Goal: Task Accomplishment & Management: Manage account settings

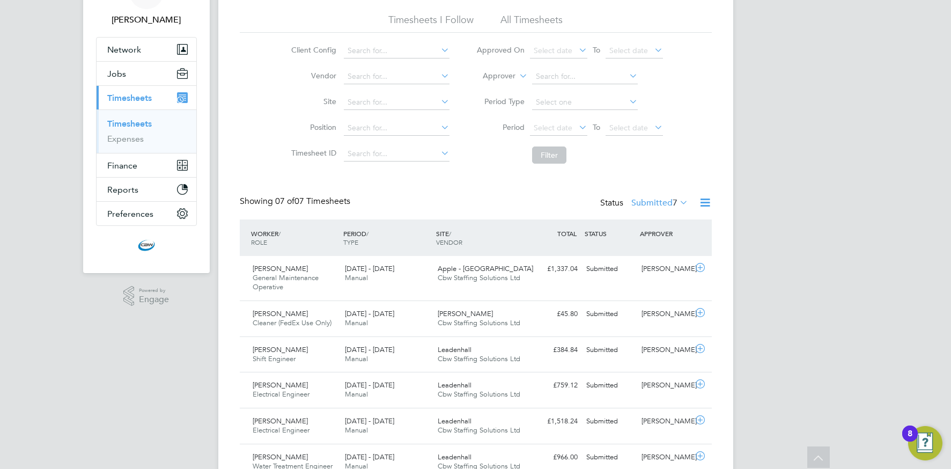
click at [599, 68] on ul "Approved On Select date To Select date Approver Period Type Period Select date …" at bounding box center [570, 103] width 214 height 131
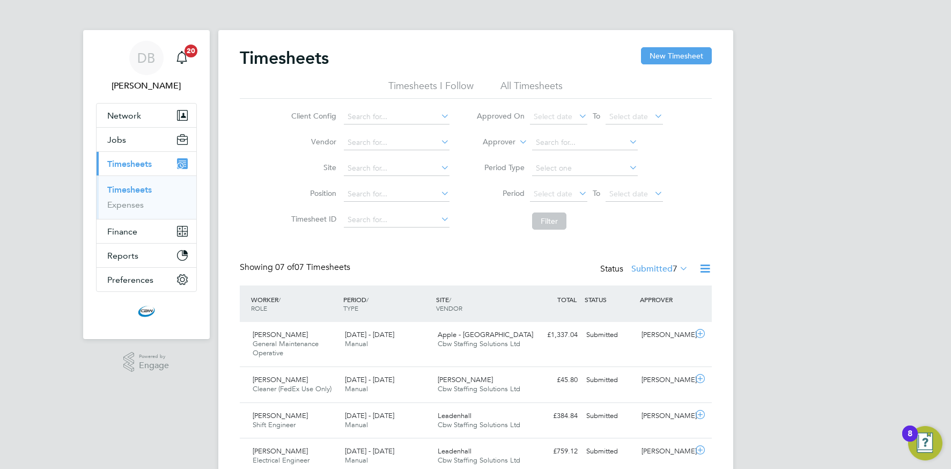
drag, startPoint x: 656, startPoint y: 62, endPoint x: 634, endPoint y: 65, distance: 21.6
click at [656, 62] on button "New Timesheet" at bounding box center [676, 55] width 71 height 17
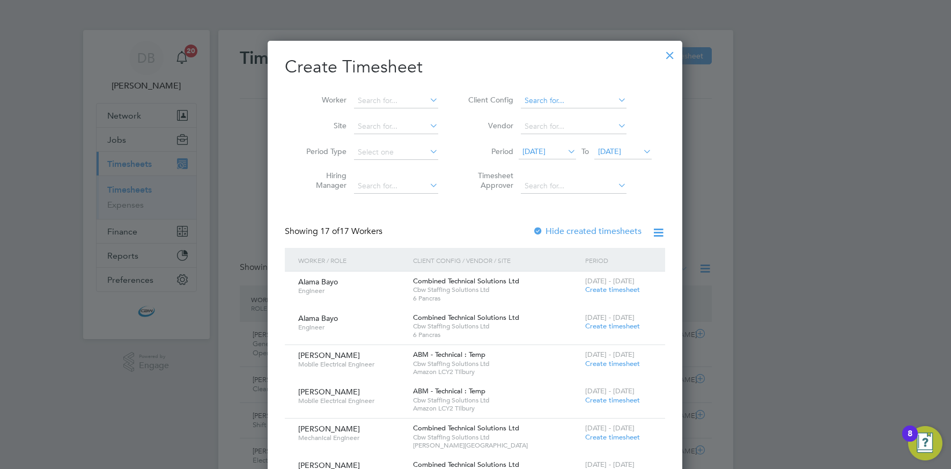
click at [555, 101] on input at bounding box center [574, 100] width 106 height 15
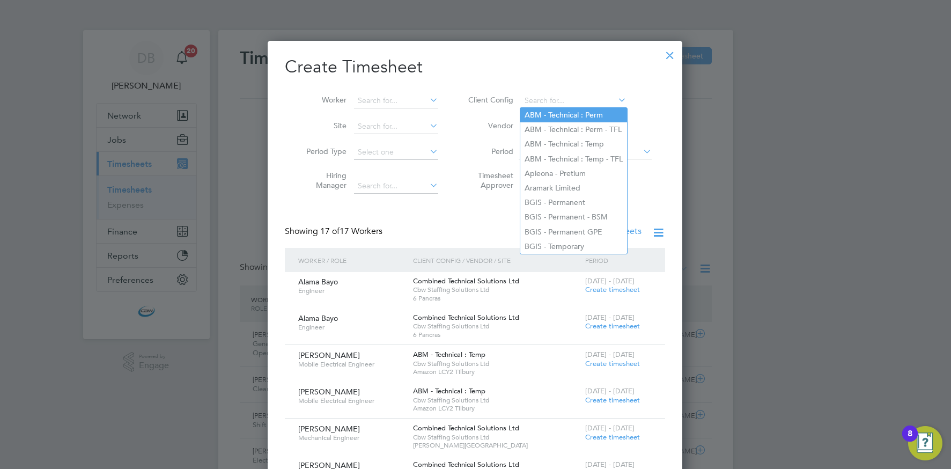
click at [552, 113] on li "ABM - Technical : Perm" at bounding box center [573, 115] width 107 height 14
type input "ABM - Technical : Perm"
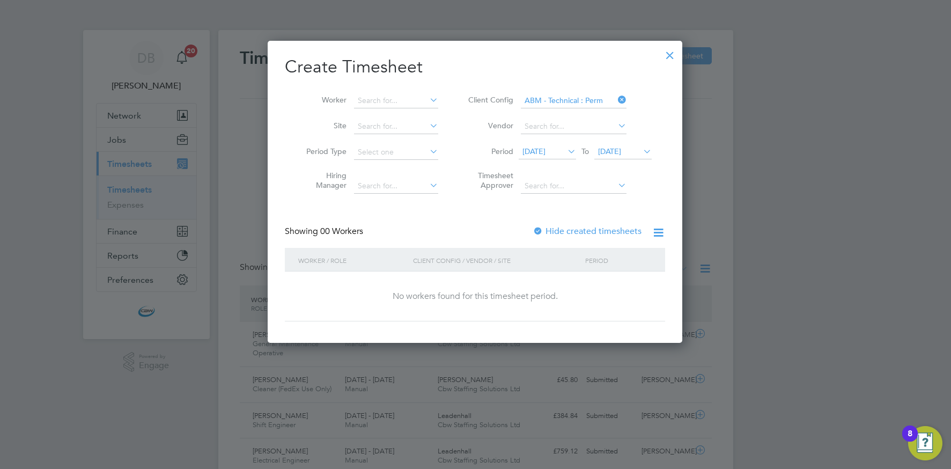
click at [566, 156] on icon at bounding box center [566, 151] width 0 height 15
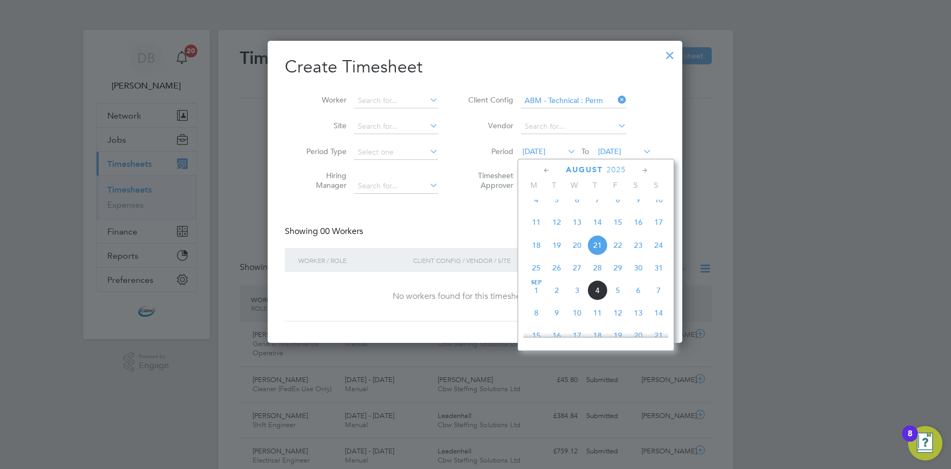
click at [540, 299] on span "Sep 1" at bounding box center [536, 290] width 20 height 20
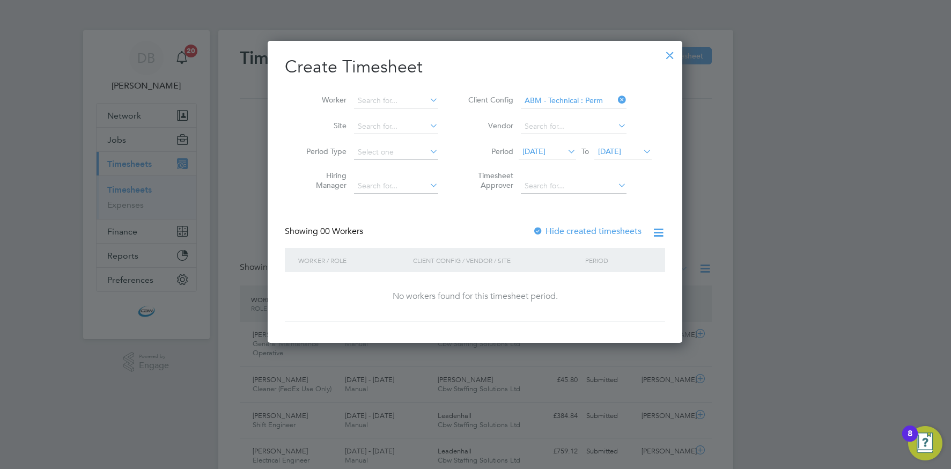
click at [621, 152] on span "01 Sep 2025" at bounding box center [609, 151] width 23 height 10
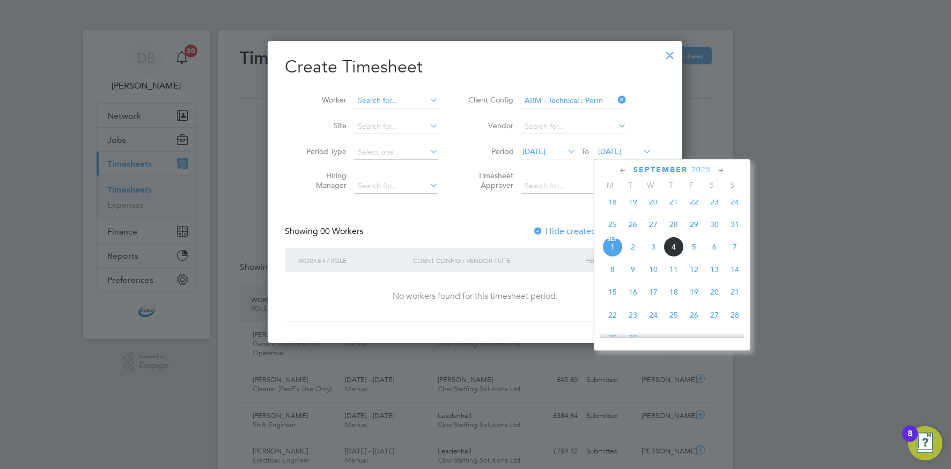
click at [421, 98] on input at bounding box center [396, 100] width 84 height 15
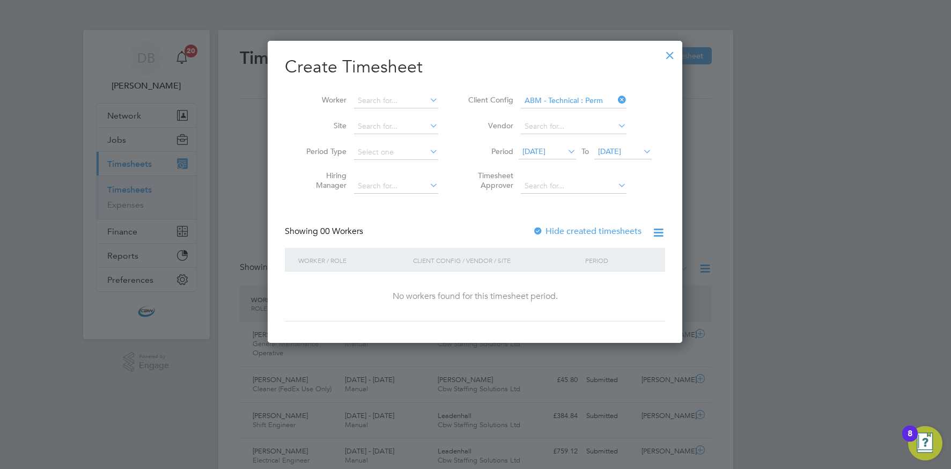
click at [671, 56] on div at bounding box center [670, 52] width 19 height 19
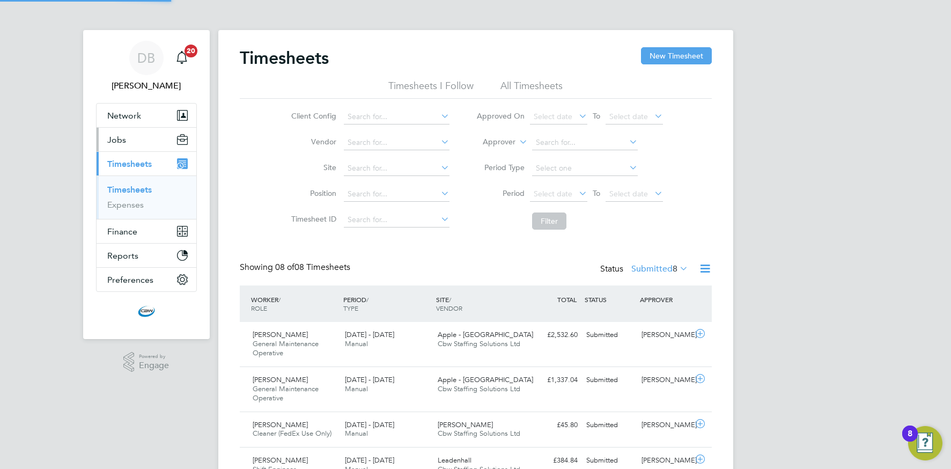
click at [119, 143] on span "Jobs" at bounding box center [116, 140] width 19 height 10
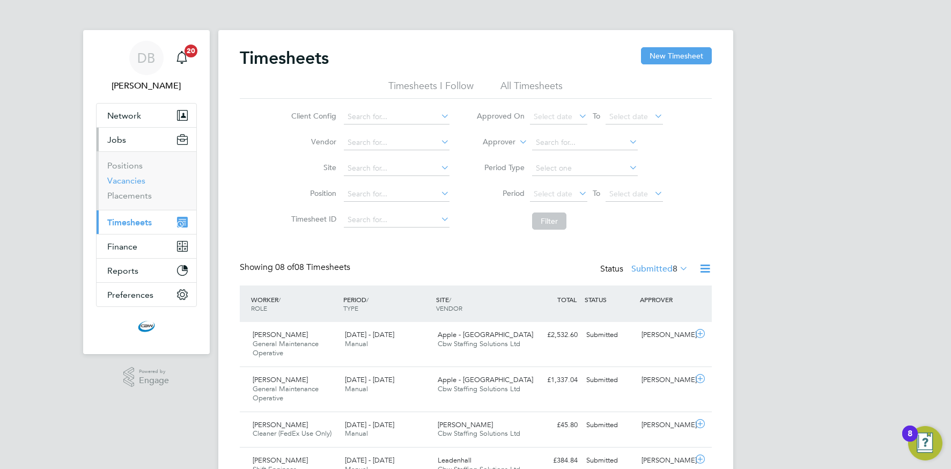
click at [131, 184] on link "Vacancies" at bounding box center [126, 180] width 38 height 10
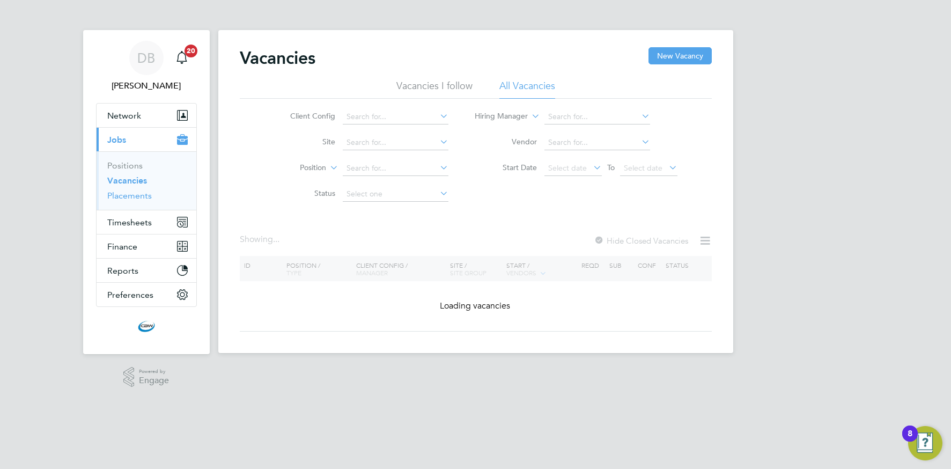
click at [142, 198] on link "Placements" at bounding box center [129, 195] width 45 height 10
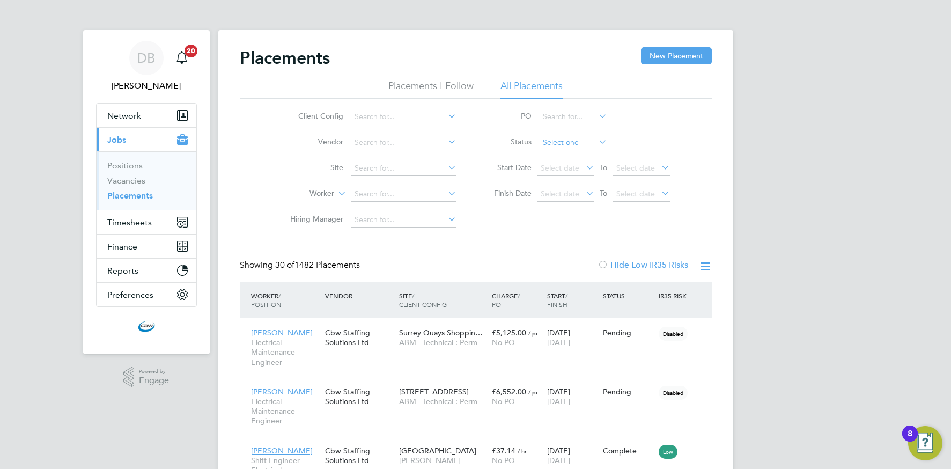
click at [580, 146] on input at bounding box center [573, 142] width 68 height 15
drag, startPoint x: 568, startPoint y: 184, endPoint x: 539, endPoint y: 194, distance: 30.7
click at [568, 184] on li "Pending" at bounding box center [572, 185] width 69 height 14
type input "Pending"
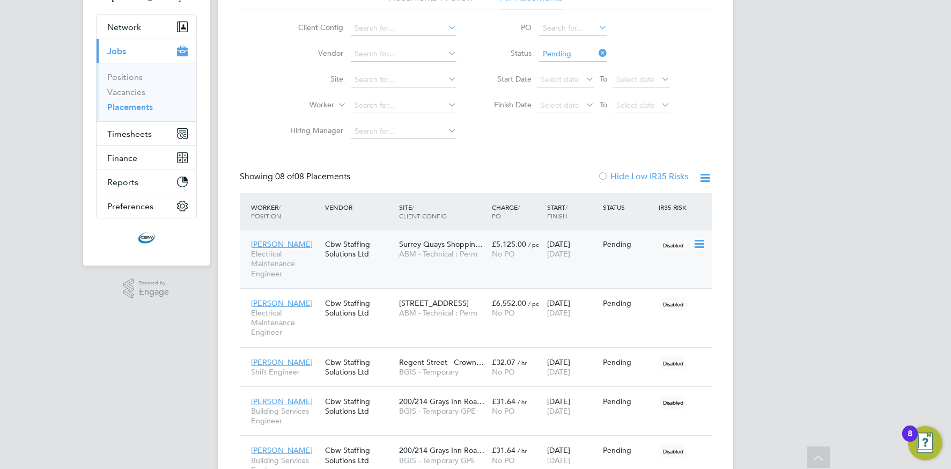
click at [696, 242] on icon at bounding box center [698, 244] width 11 height 13
drag, startPoint x: 640, startPoint y: 307, endPoint x: 633, endPoint y: 307, distance: 7.5
click at [640, 307] on li "Start" at bounding box center [666, 310] width 76 height 15
type input "[PERSON_NAME]"
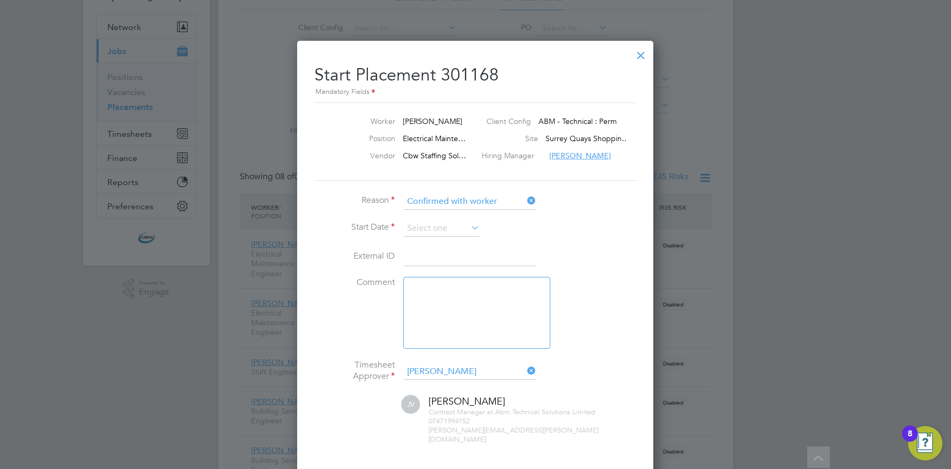
drag, startPoint x: 424, startPoint y: 226, endPoint x: 418, endPoint y: 236, distance: 11.6
click at [424, 226] on input at bounding box center [442, 229] width 76 height 16
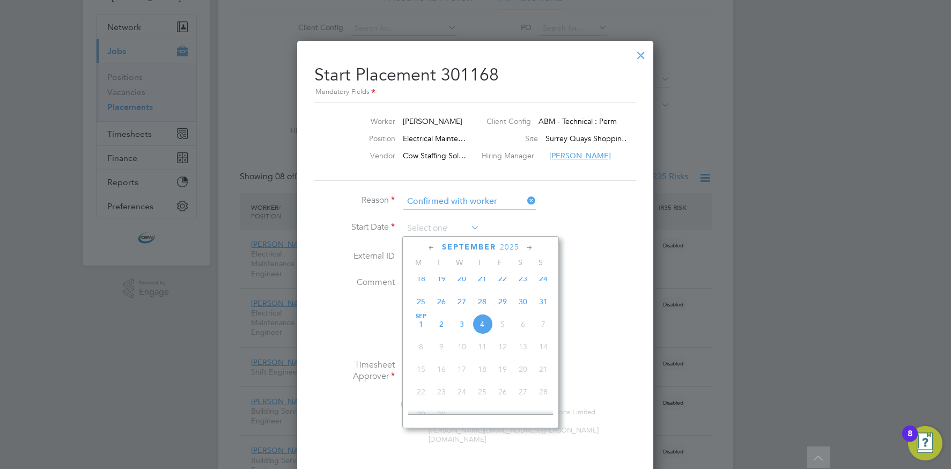
drag, startPoint x: 424, startPoint y: 331, endPoint x: 473, endPoint y: 319, distance: 50.9
click at [424, 331] on span "Sep 1" at bounding box center [421, 324] width 20 height 20
type input "01 Sep 2025"
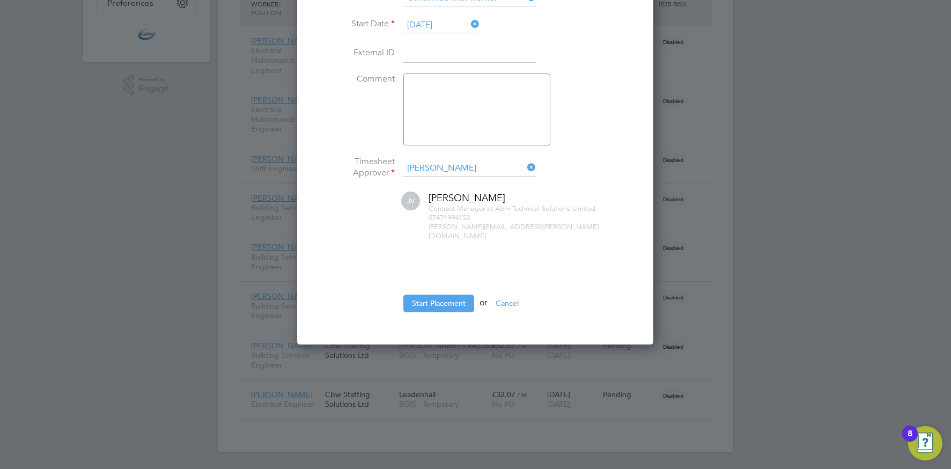
click at [417, 295] on button "Start Placement" at bounding box center [439, 303] width 71 height 17
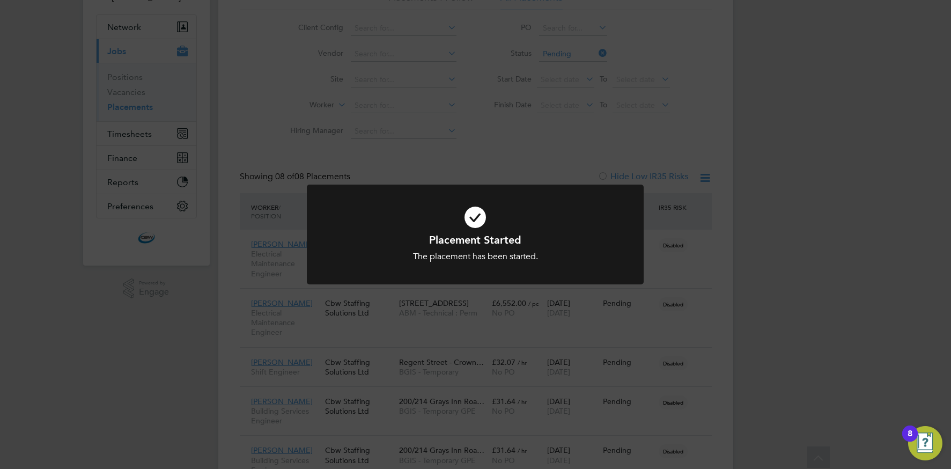
click at [707, 251] on div "Placement Started The placement has been started. Cancel Okay" at bounding box center [475, 234] width 951 height 469
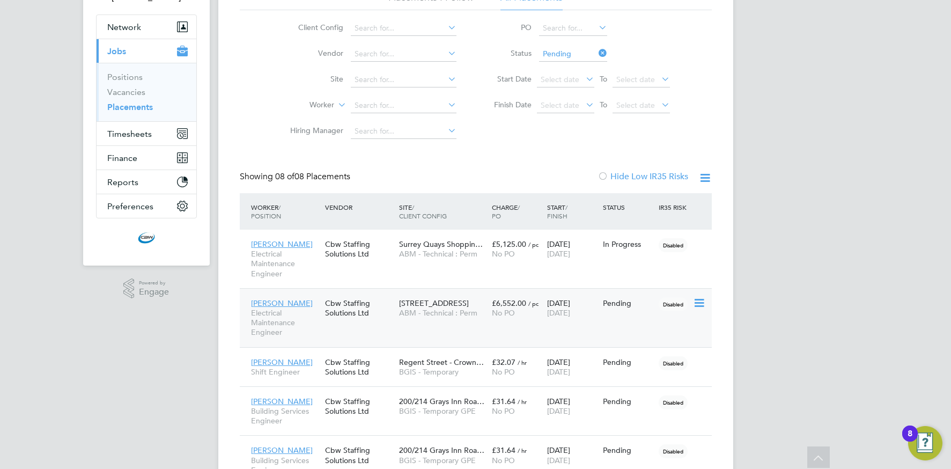
click at [702, 301] on icon at bounding box center [698, 303] width 11 height 13
click at [643, 397] on li "Abandon" at bounding box center [666, 399] width 76 height 15
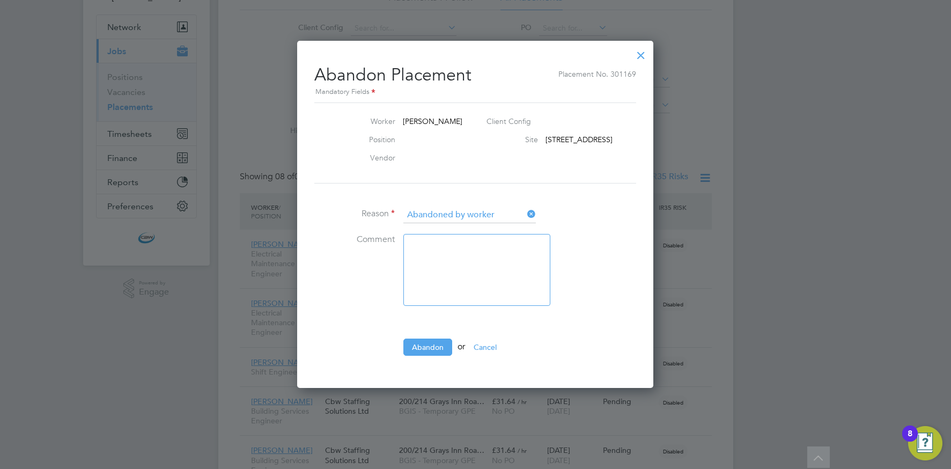
click at [452, 251] on textarea at bounding box center [477, 270] width 147 height 72
type textarea "Took another role"
click at [429, 344] on button "Abandon" at bounding box center [428, 347] width 49 height 17
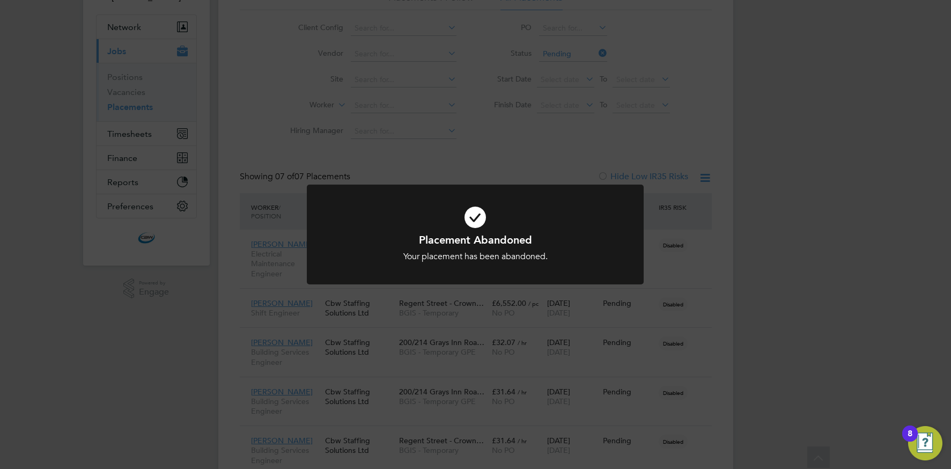
click at [498, 334] on div "Placement Abandoned Your placement has been abandoned. Cancel Okay" at bounding box center [475, 234] width 951 height 469
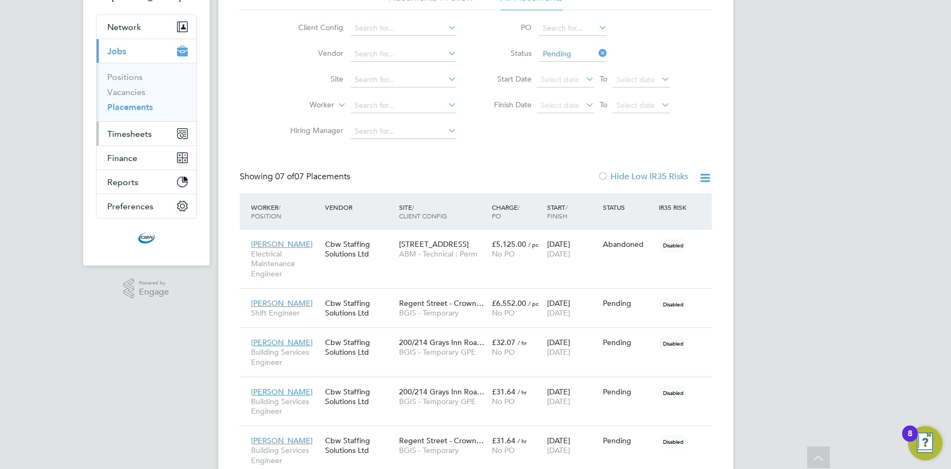
click at [133, 135] on span "Timesheets" at bounding box center [129, 134] width 45 height 10
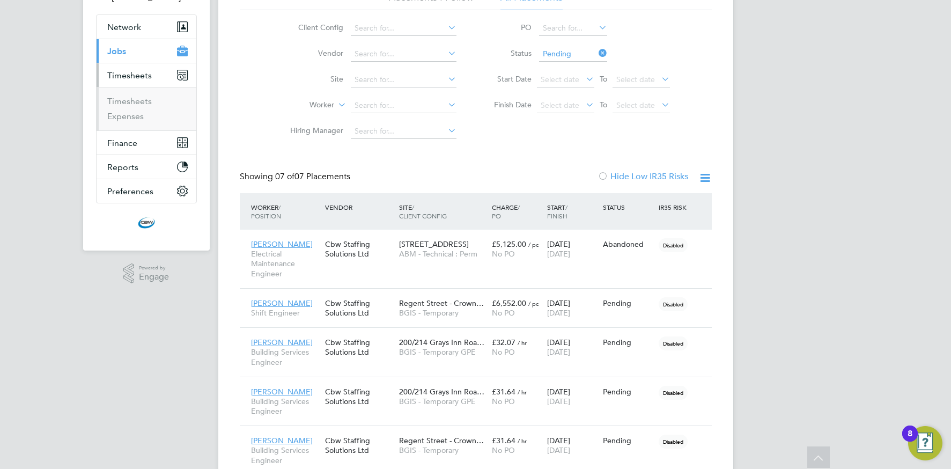
click at [130, 107] on li "Timesheets" at bounding box center [147, 103] width 80 height 15
click at [138, 103] on link "Timesheets" at bounding box center [129, 101] width 45 height 10
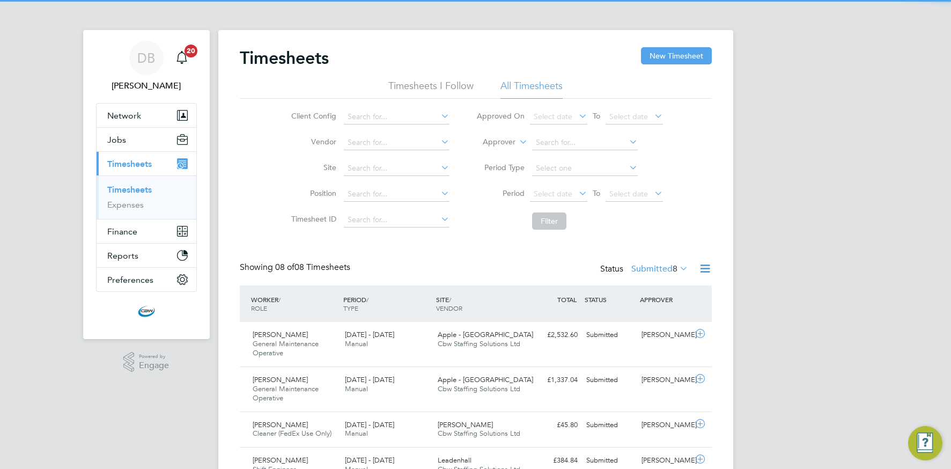
drag, startPoint x: 662, startPoint y: 52, endPoint x: 666, endPoint y: 65, distance: 14.8
click at [661, 52] on button "New Timesheet" at bounding box center [676, 55] width 71 height 17
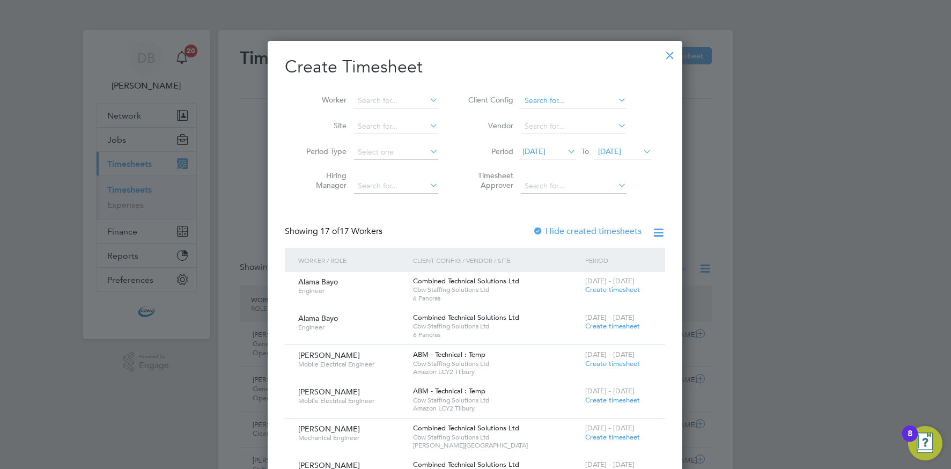
click at [554, 94] on input at bounding box center [574, 100] width 106 height 15
drag, startPoint x: 588, startPoint y: 113, endPoint x: 595, endPoint y: 122, distance: 11.8
click at [588, 113] on li "ABM - Technical : Perm" at bounding box center [573, 115] width 107 height 14
type input "ABM - Technical : Perm"
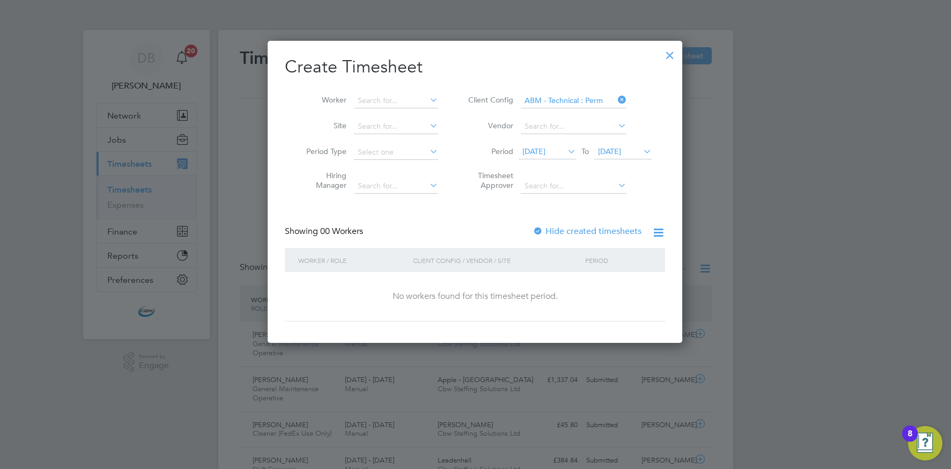
click at [618, 148] on span "[DATE]" at bounding box center [609, 151] width 23 height 10
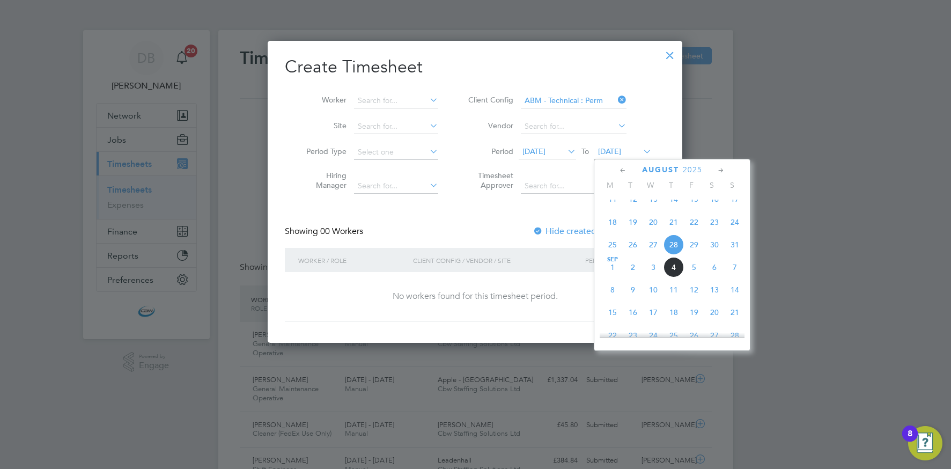
click at [611, 277] on span "Sep 1" at bounding box center [613, 267] width 20 height 20
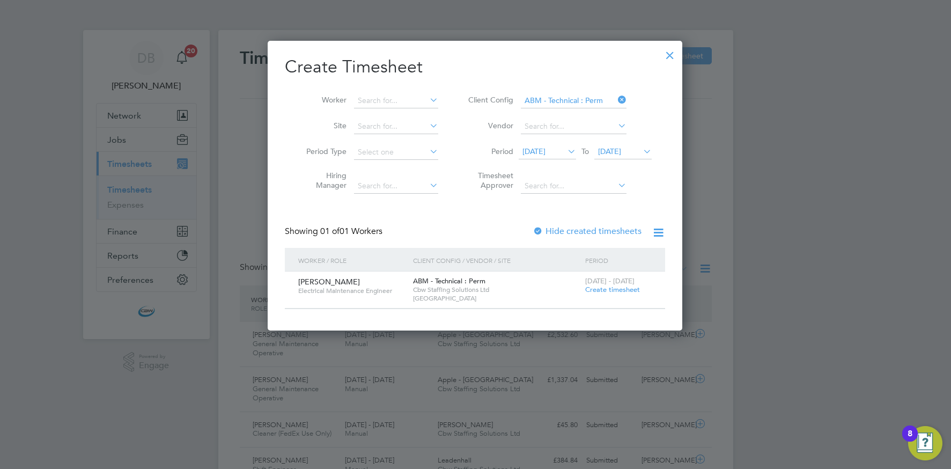
drag, startPoint x: 614, startPoint y: 290, endPoint x: 623, endPoint y: 286, distance: 9.4
click at [614, 290] on span "Create timesheet" at bounding box center [612, 289] width 55 height 9
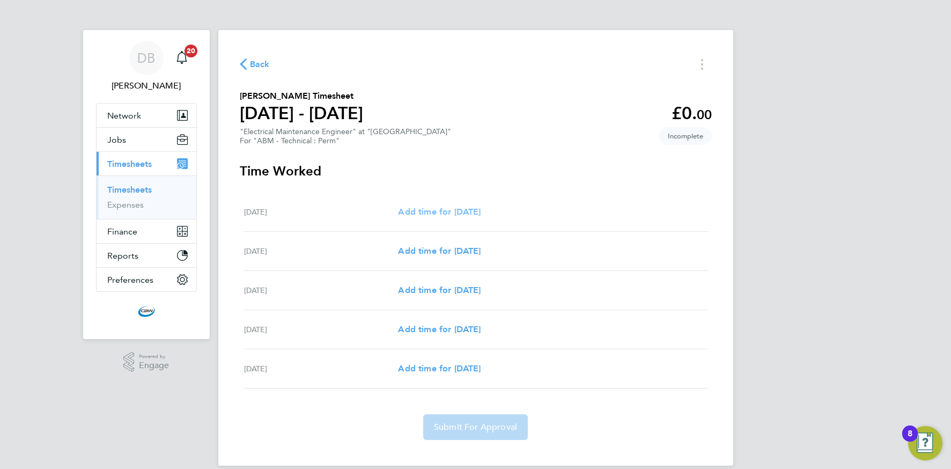
click at [441, 207] on span "Add time for Mon 01 Sep" at bounding box center [439, 212] width 83 height 10
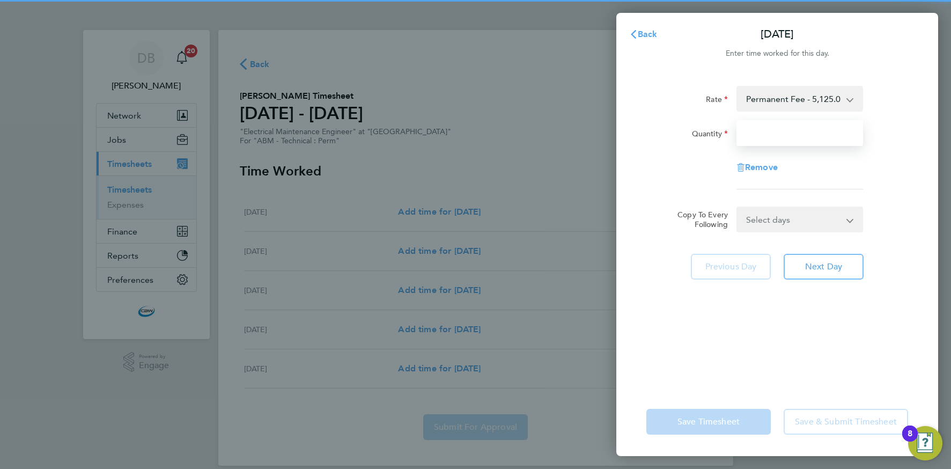
drag, startPoint x: 760, startPoint y: 141, endPoint x: 773, endPoint y: 143, distance: 13.6
click at [760, 141] on input "Quantity" at bounding box center [800, 133] width 127 height 26
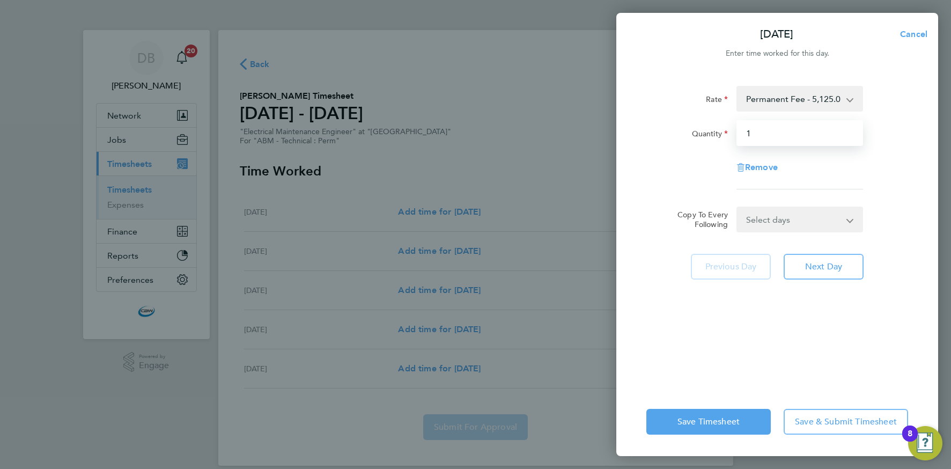
type input "1"
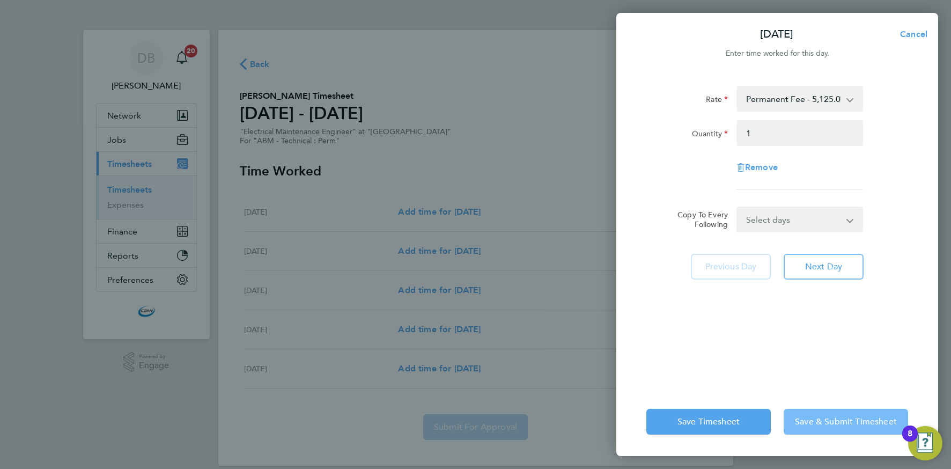
click at [818, 423] on span "Save & Submit Timesheet" at bounding box center [846, 421] width 102 height 11
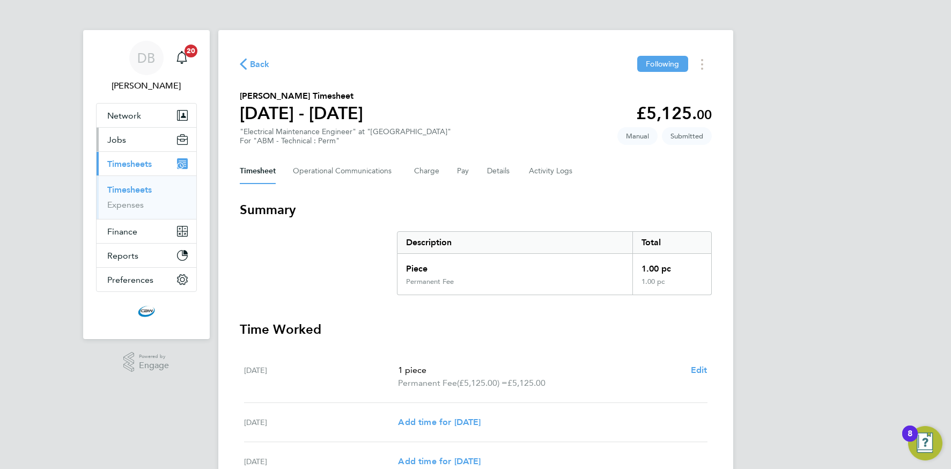
click at [129, 145] on button "Jobs" at bounding box center [147, 140] width 100 height 24
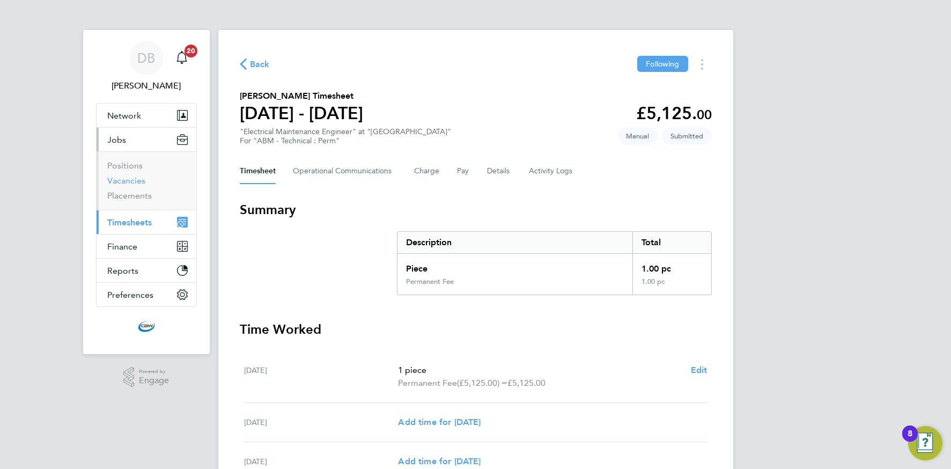
click at [127, 181] on link "Vacancies" at bounding box center [126, 180] width 38 height 10
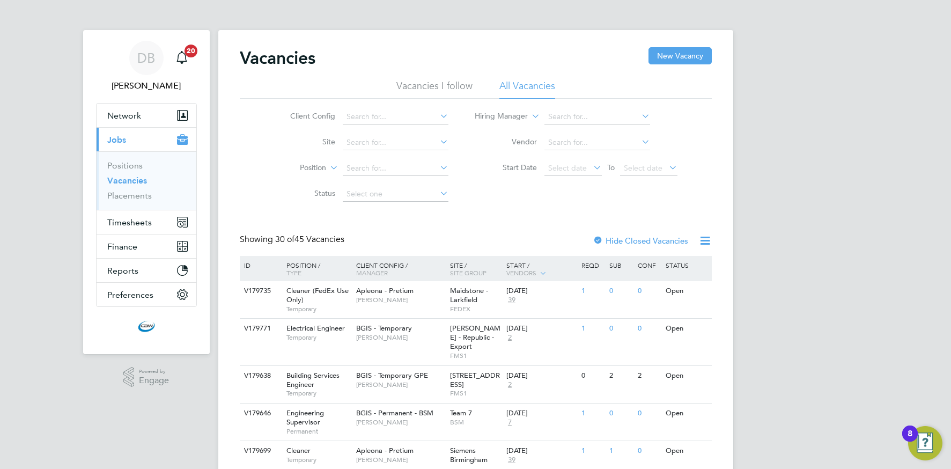
click at [438, 121] on icon at bounding box center [438, 115] width 0 height 15
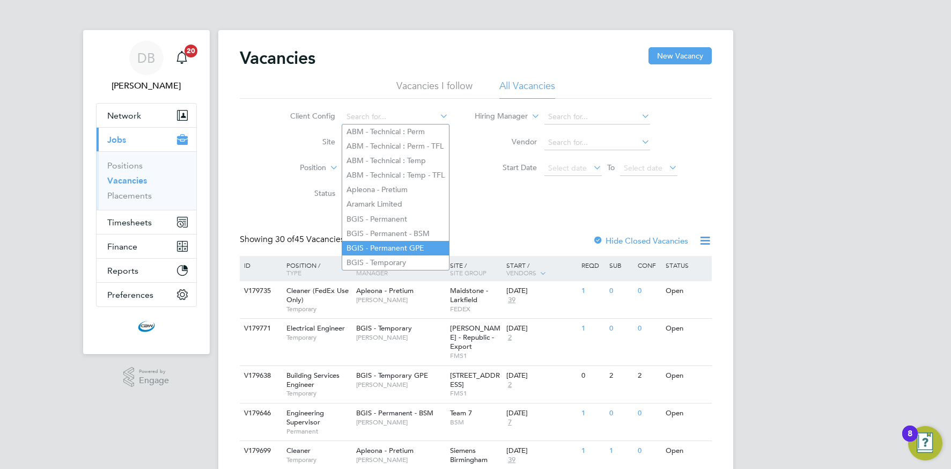
click at [389, 241] on li "BGIS - Permanent GPE" at bounding box center [395, 248] width 107 height 14
type input "BGIS - Permanent GPE"
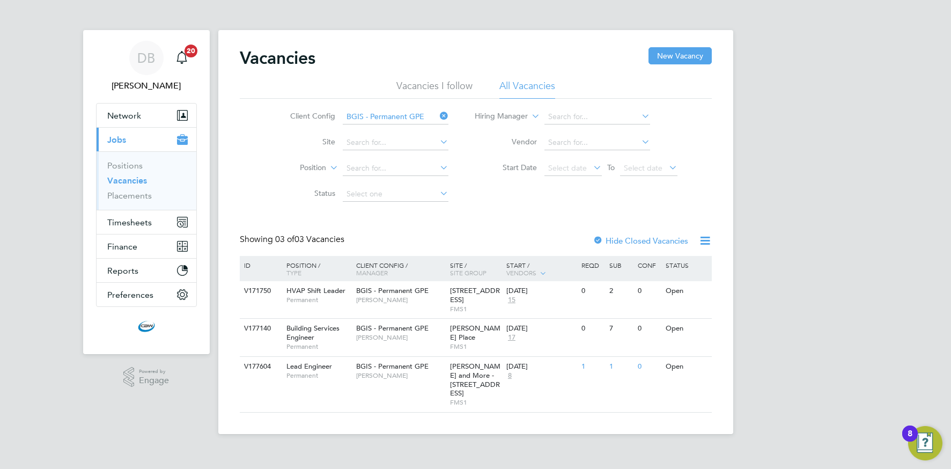
click at [438, 114] on icon at bounding box center [438, 115] width 0 height 15
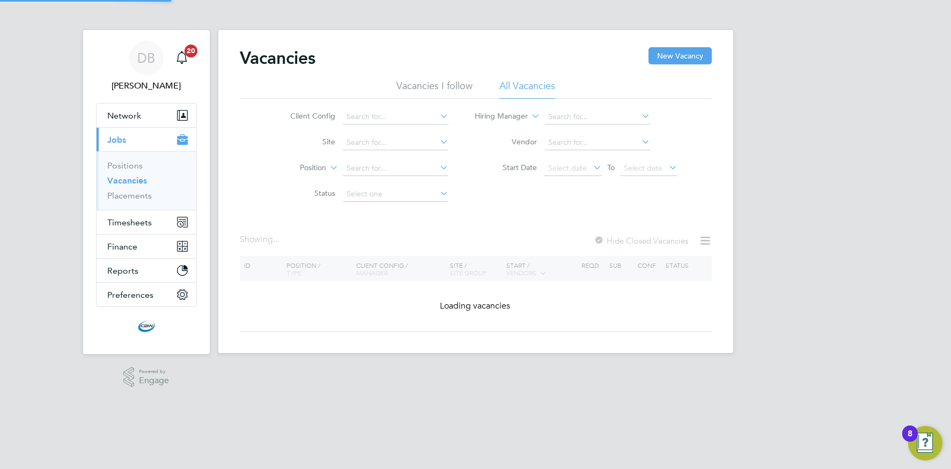
click at [438, 115] on icon at bounding box center [438, 115] width 0 height 15
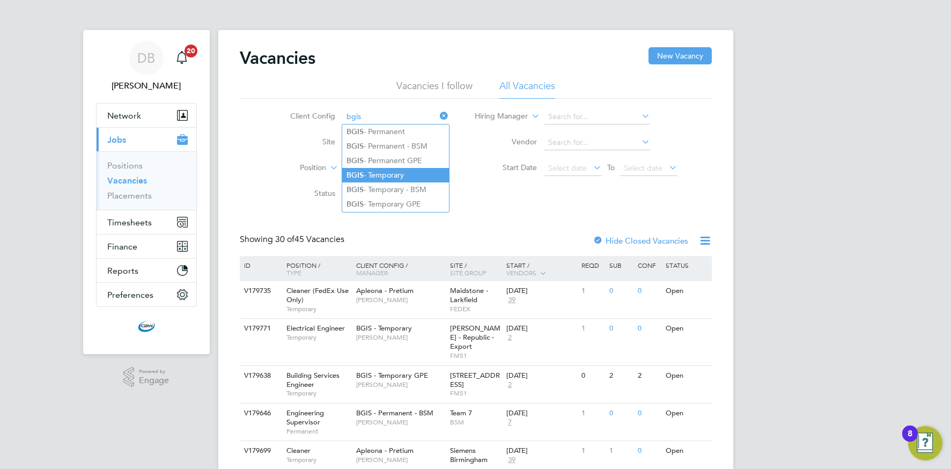
click at [380, 174] on li "BGIS - Temporary" at bounding box center [395, 175] width 107 height 14
type input "BGIS - Temporary"
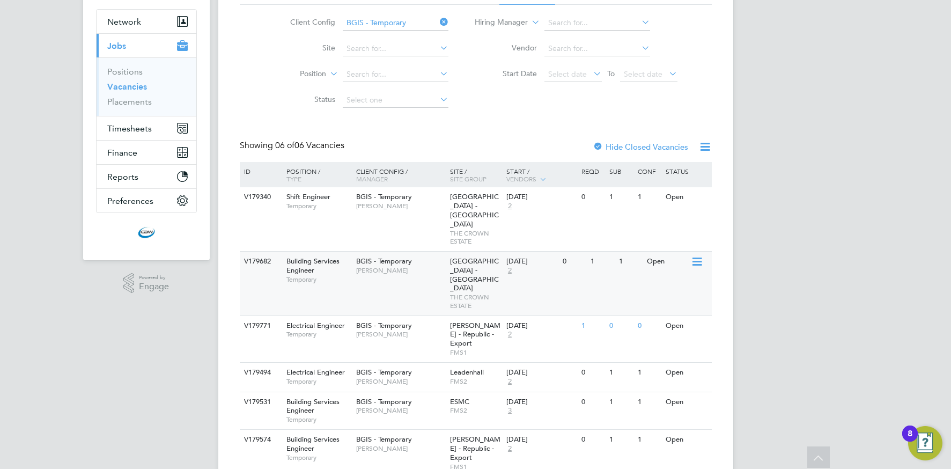
scroll to position [104, 0]
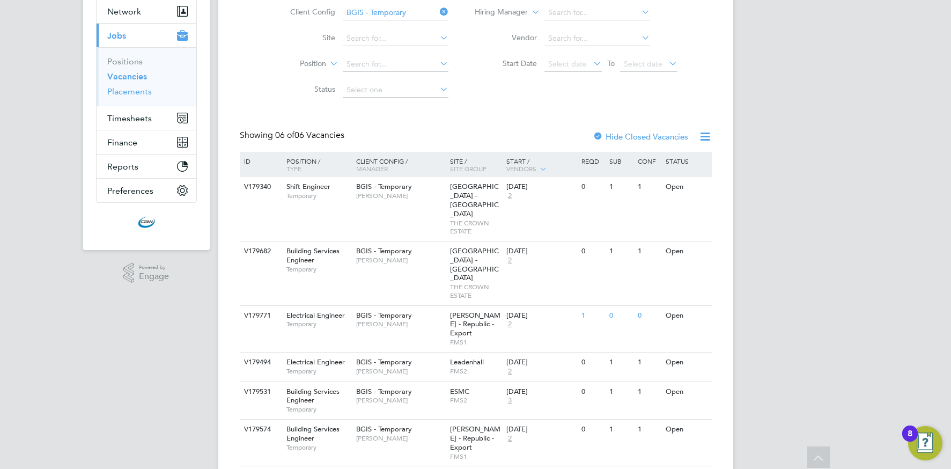
click at [142, 95] on link "Placements" at bounding box center [129, 91] width 45 height 10
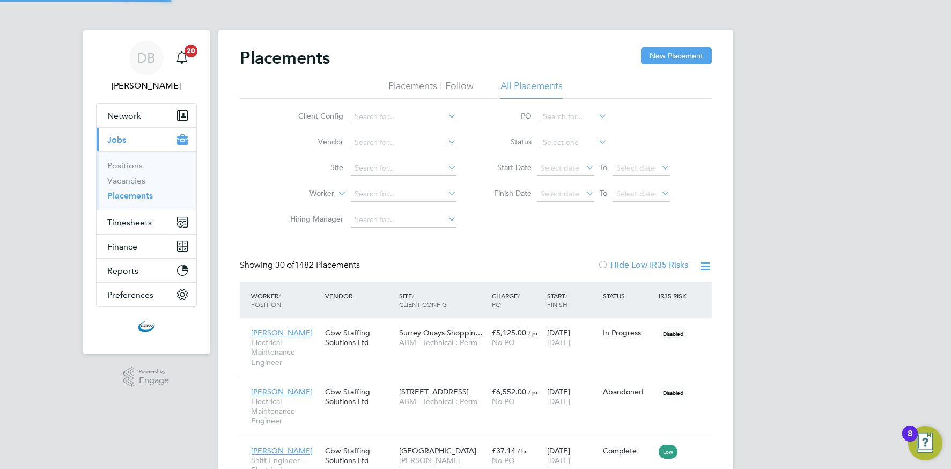
scroll to position [40, 75]
click at [370, 197] on input at bounding box center [404, 194] width 106 height 15
type input "h"
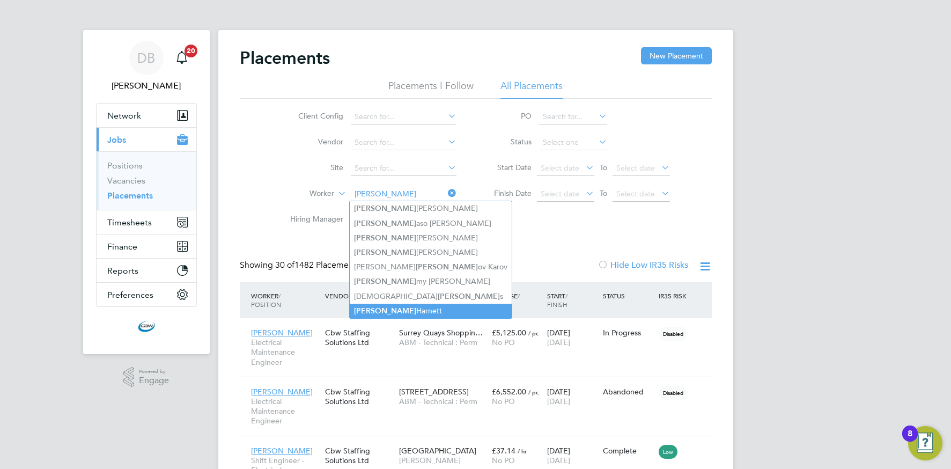
click at [386, 309] on li "Tom Harnett" at bounding box center [431, 311] width 162 height 14
type input "Tom Harnett"
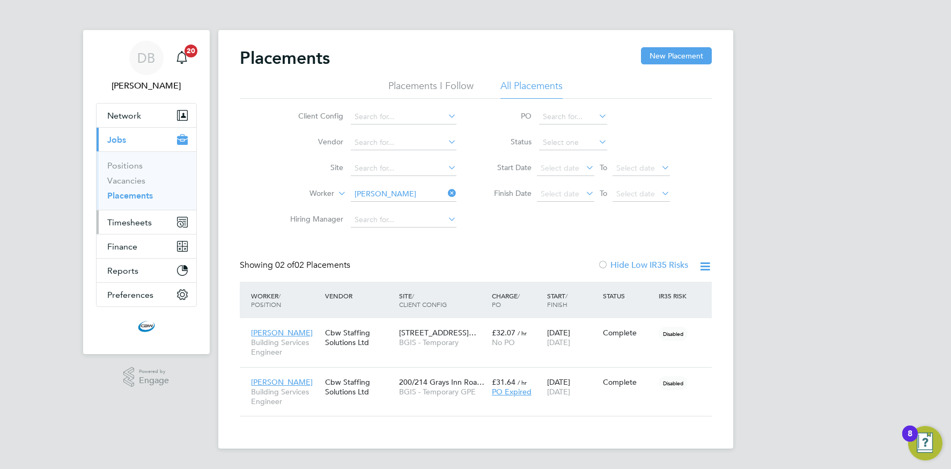
click at [134, 228] on button "Timesheets" at bounding box center [147, 222] width 100 height 24
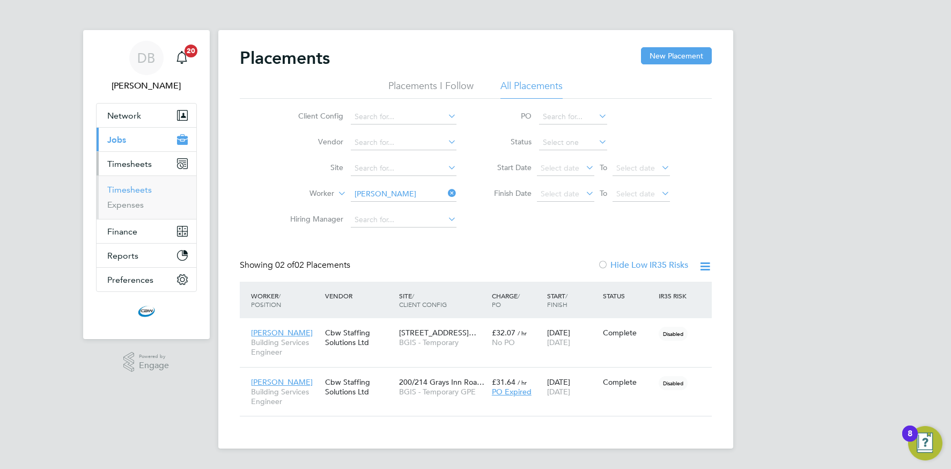
drag, startPoint x: 140, startPoint y: 188, endPoint x: 150, endPoint y: 188, distance: 10.2
click at [140, 188] on link "Timesheets" at bounding box center [129, 190] width 45 height 10
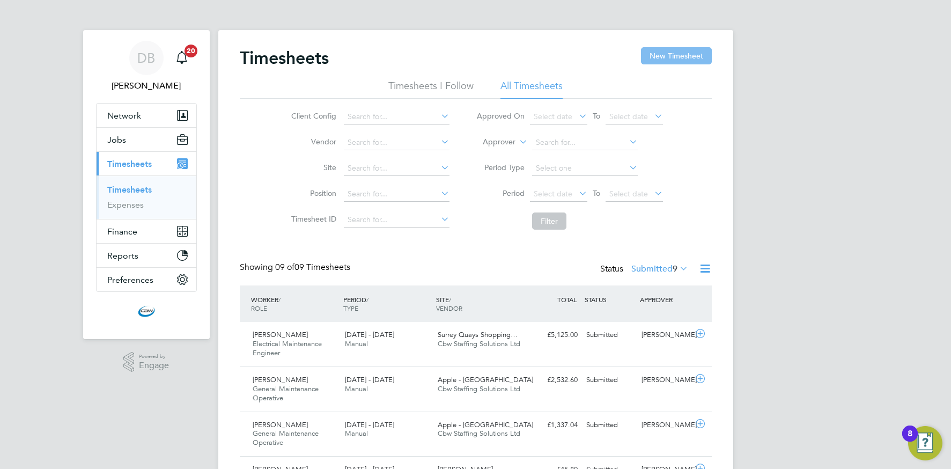
click at [677, 52] on button "New Timesheet" at bounding box center [676, 55] width 71 height 17
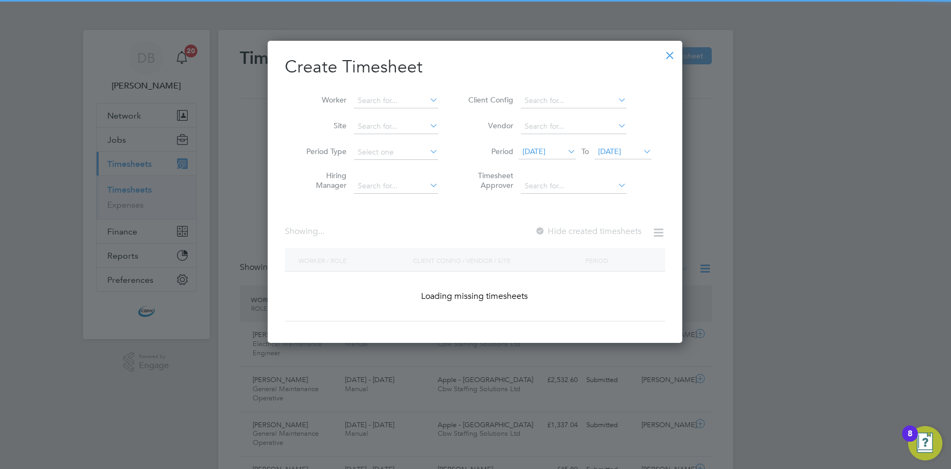
scroll to position [1284, 415]
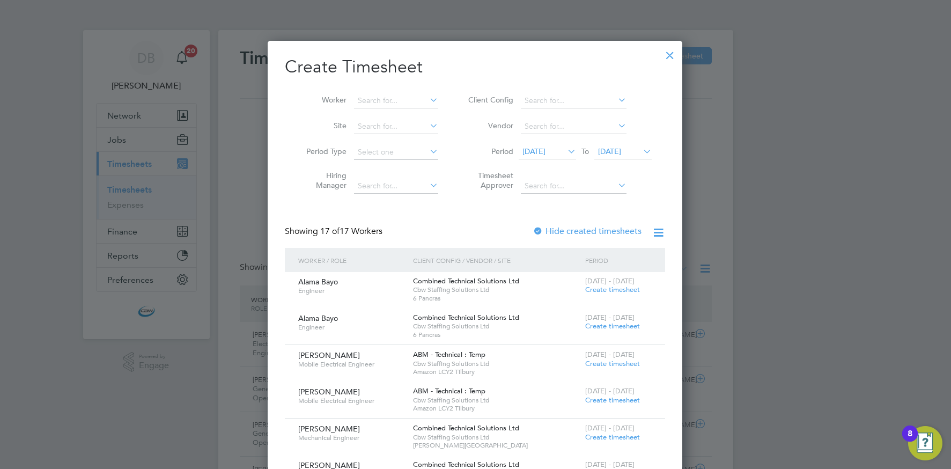
click at [670, 57] on div at bounding box center [670, 52] width 19 height 19
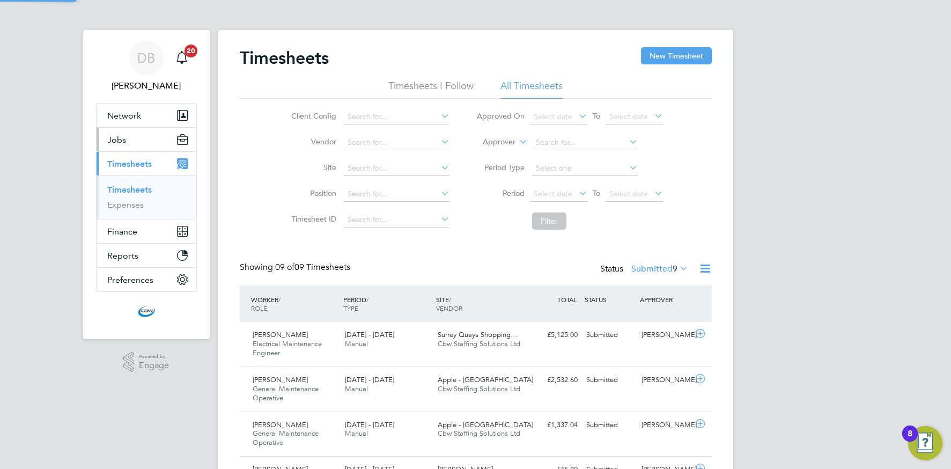
click at [157, 135] on button "Jobs" at bounding box center [147, 140] width 100 height 24
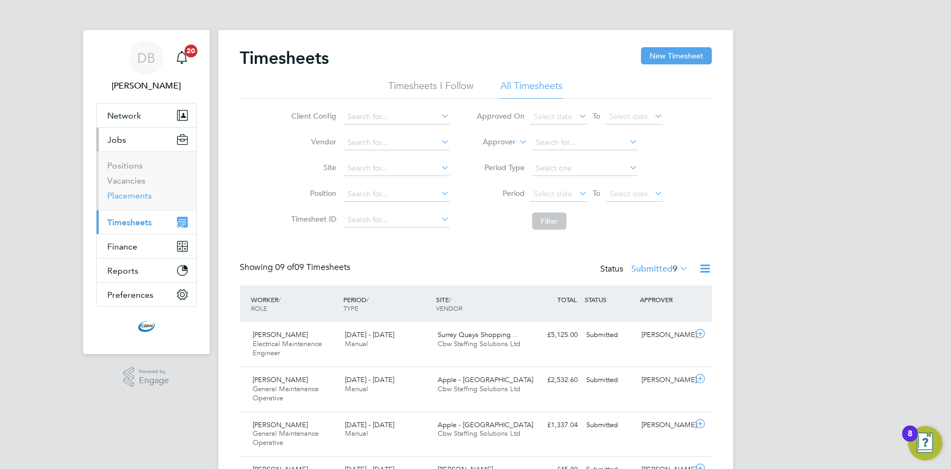
drag, startPoint x: 124, startPoint y: 197, endPoint x: 132, endPoint y: 197, distance: 7.5
click at [124, 197] on link "Placements" at bounding box center [129, 195] width 45 height 10
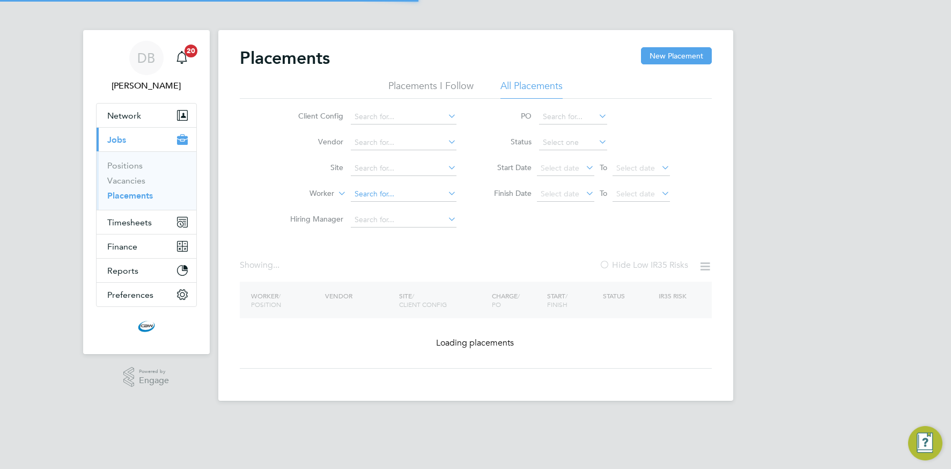
click at [368, 192] on input at bounding box center [404, 194] width 106 height 15
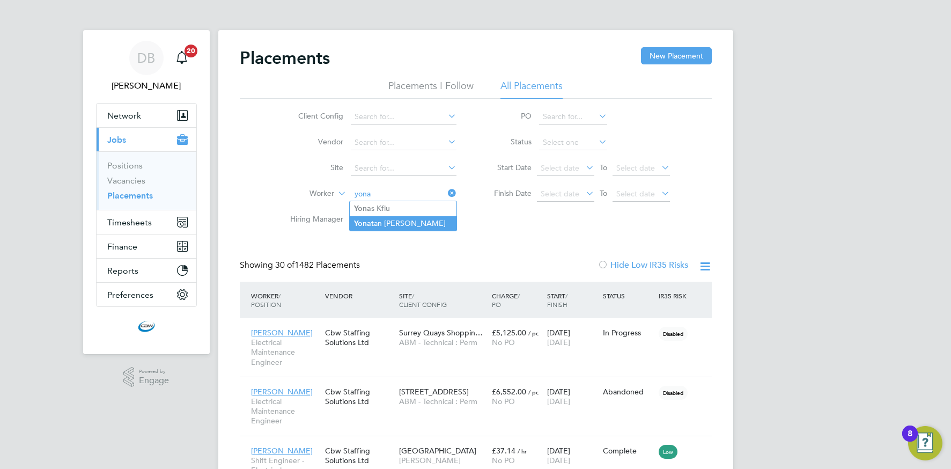
drag, startPoint x: 398, startPoint y: 218, endPoint x: 407, endPoint y: 217, distance: 9.1
click at [398, 218] on li "[PERSON_NAME] [PERSON_NAME]" at bounding box center [403, 223] width 107 height 14
type input "[PERSON_NAME]"
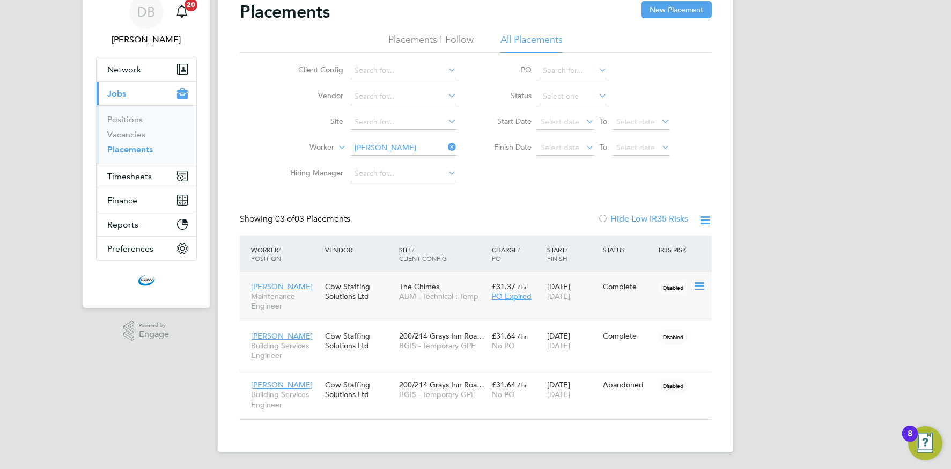
click at [419, 291] on span "ABM - Technical : Temp" at bounding box center [442, 296] width 87 height 10
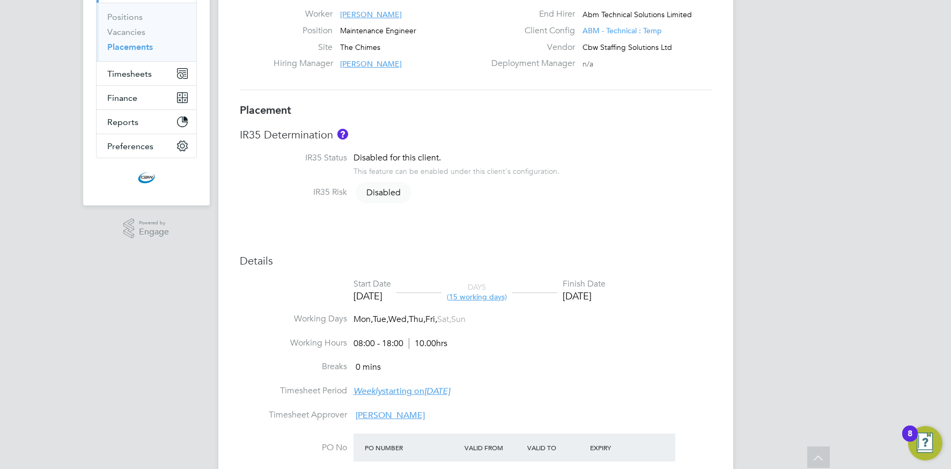
scroll to position [13, 0]
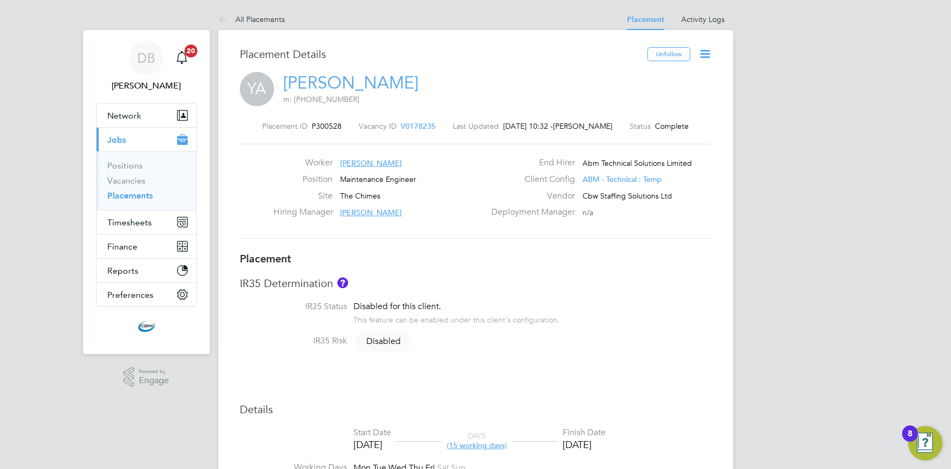
click at [705, 55] on icon at bounding box center [705, 53] width 13 height 13
click at [644, 79] on li "Edit Placement e" at bounding box center [670, 79] width 79 height 15
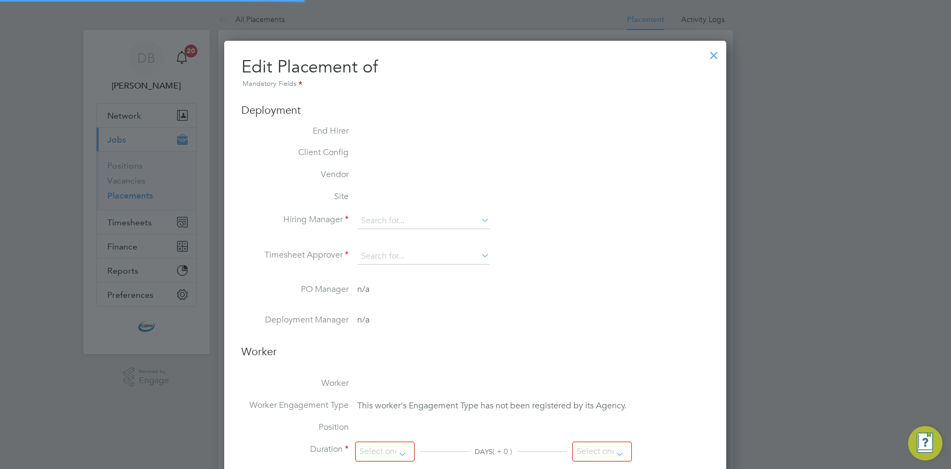
type input "[PERSON_NAME]"
type input "[DATE]"
type input "08:00"
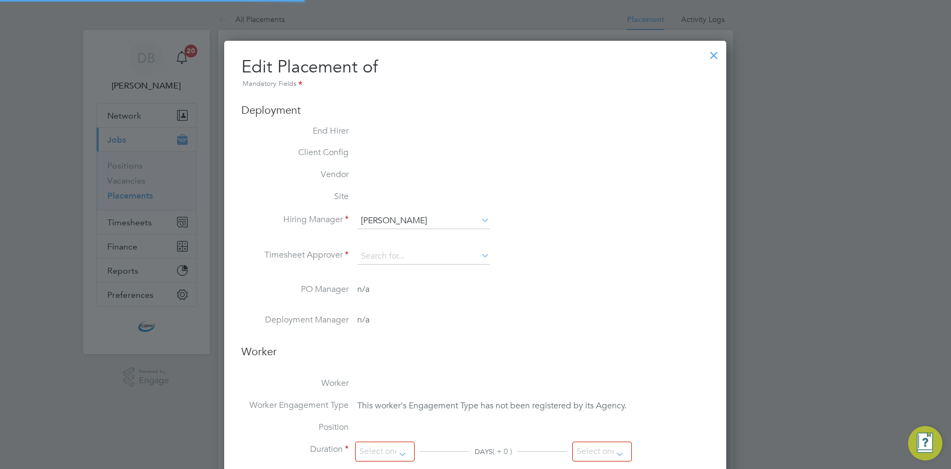
type input "18:00"
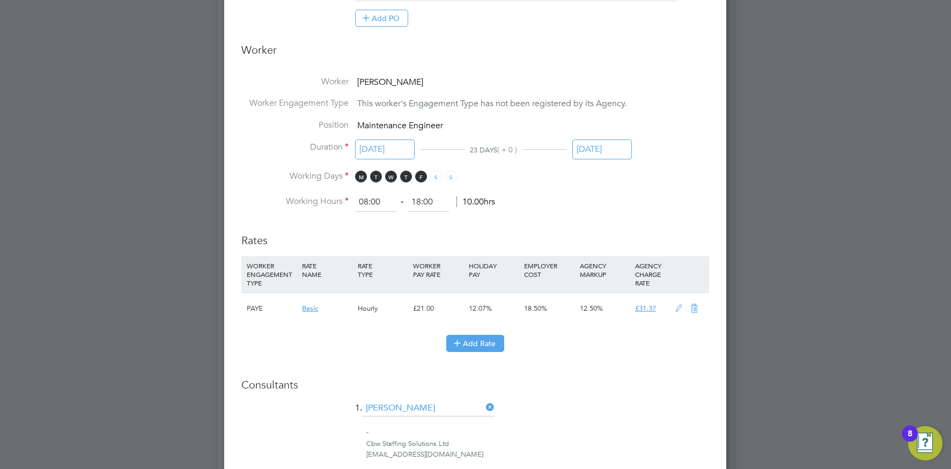
click at [461, 347] on icon at bounding box center [457, 343] width 8 height 8
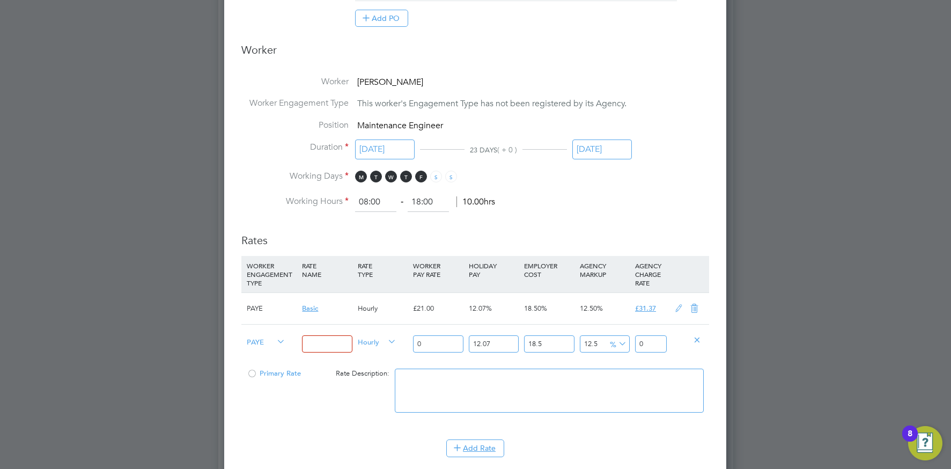
click at [328, 344] on input at bounding box center [327, 344] width 50 height 18
type input "Overtime"
click at [451, 343] on input "0" at bounding box center [438, 344] width 50 height 18
type input "3"
type input "4.4820995625"
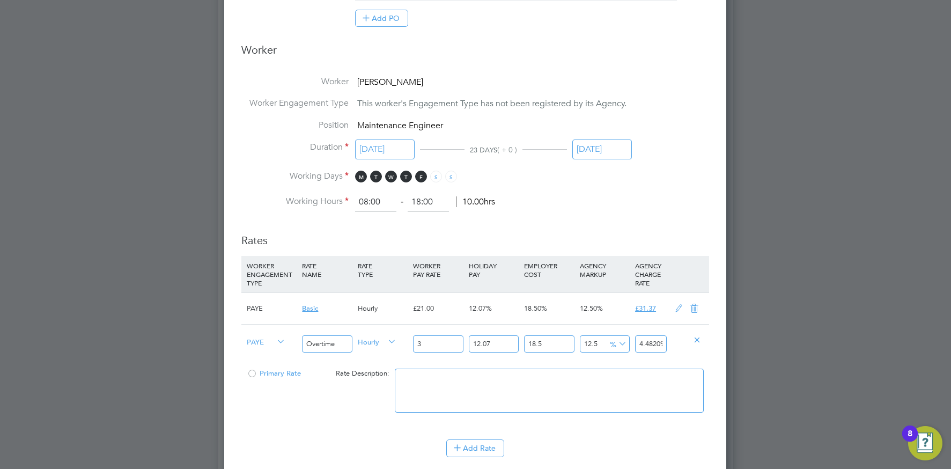
type input "31"
type input "46.3150288125"
type input "31.5"
type input "47.06204540625"
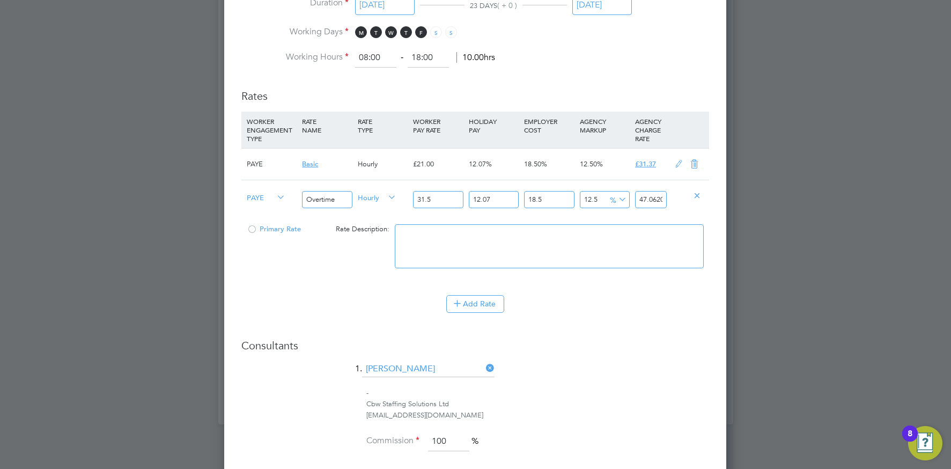
type input "31.5"
click at [572, 350] on h3 "Consultants" at bounding box center [475, 346] width 468 height 14
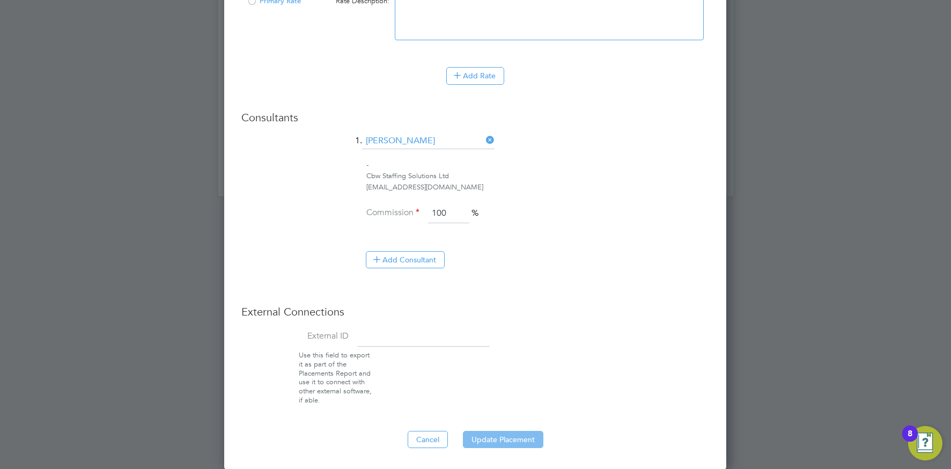
click at [495, 441] on button "Update Placement" at bounding box center [503, 439] width 80 height 17
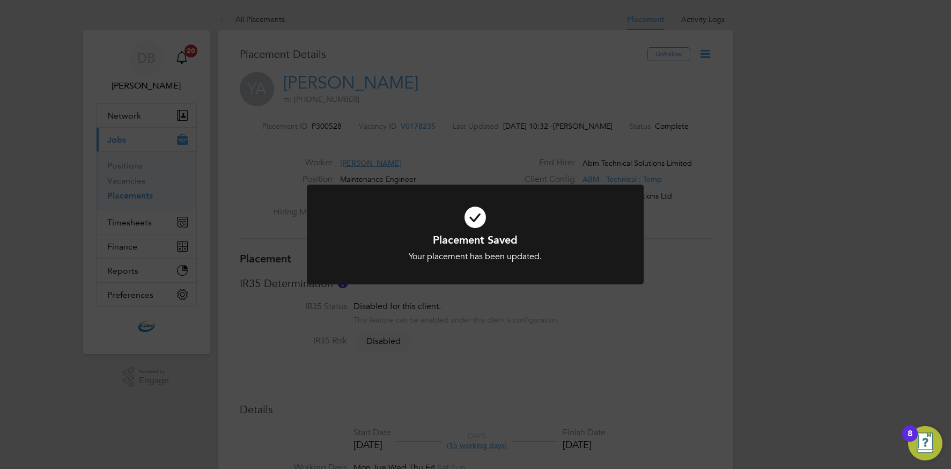
click at [624, 140] on div "Placement Saved Your placement has been updated. Cancel Okay" at bounding box center [475, 234] width 951 height 469
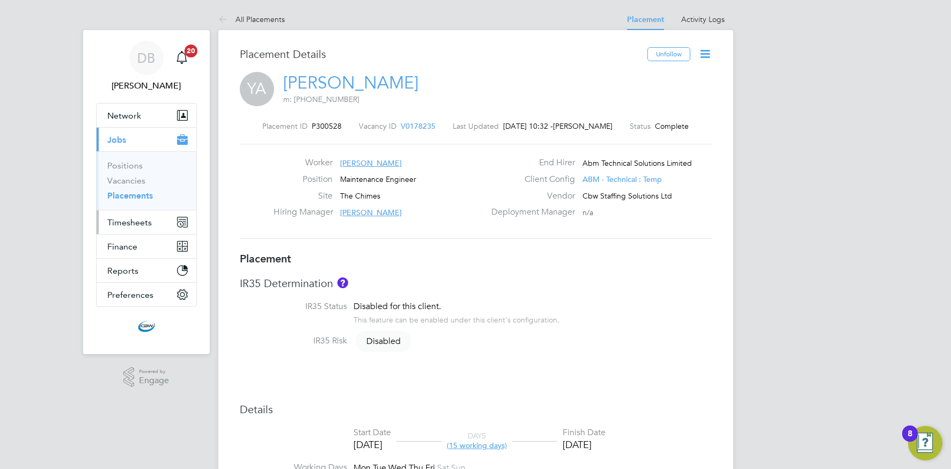
click at [148, 222] on span "Timesheets" at bounding box center [129, 222] width 45 height 10
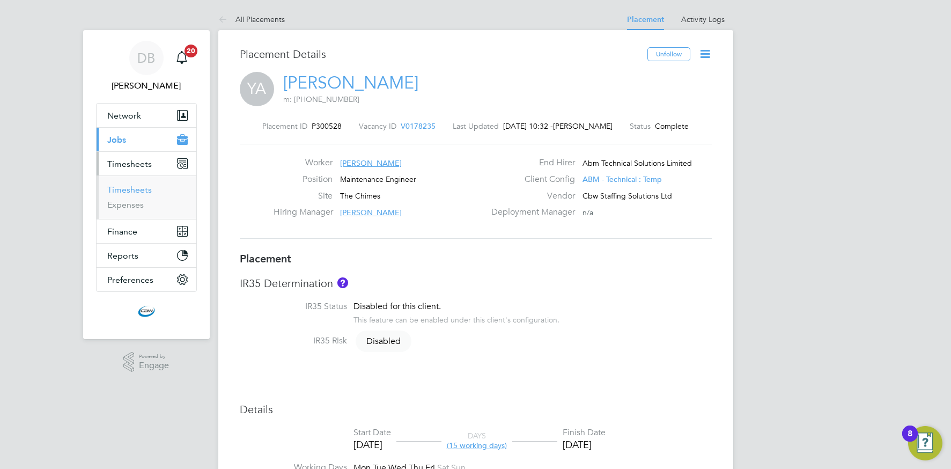
click at [131, 190] on link "Timesheets" at bounding box center [129, 190] width 45 height 10
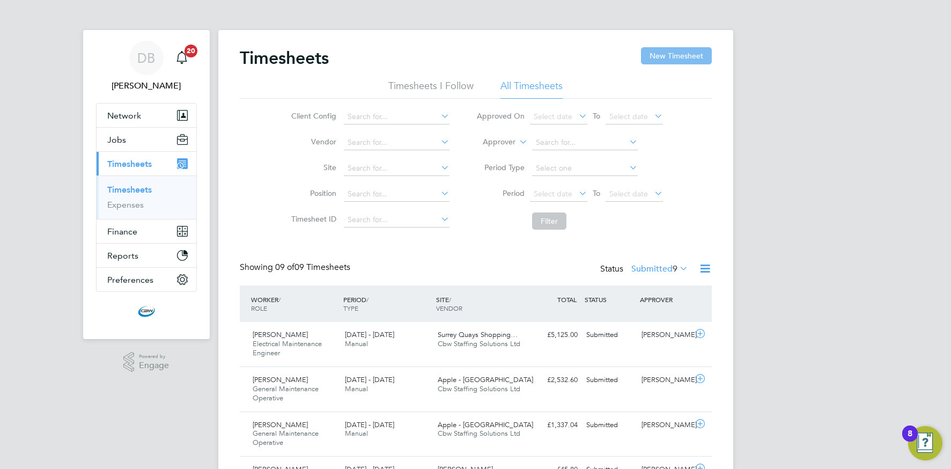
click at [659, 62] on button "New Timesheet" at bounding box center [676, 55] width 71 height 17
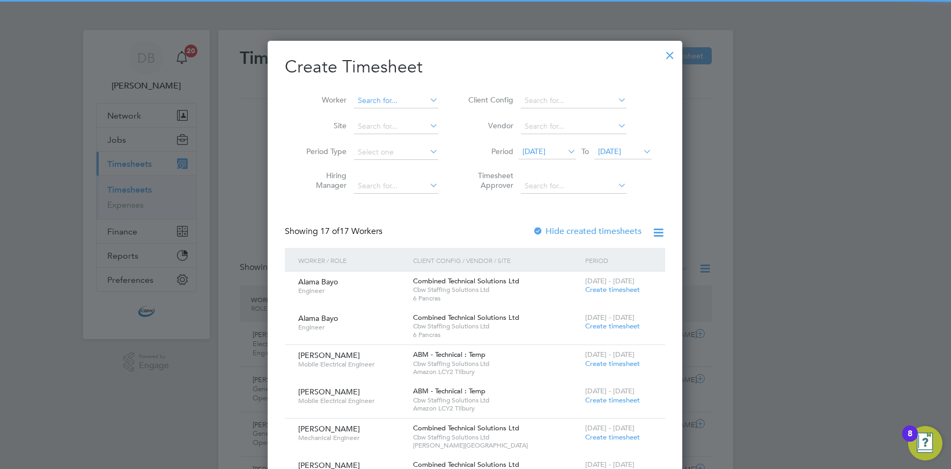
click at [375, 102] on input at bounding box center [396, 100] width 84 height 15
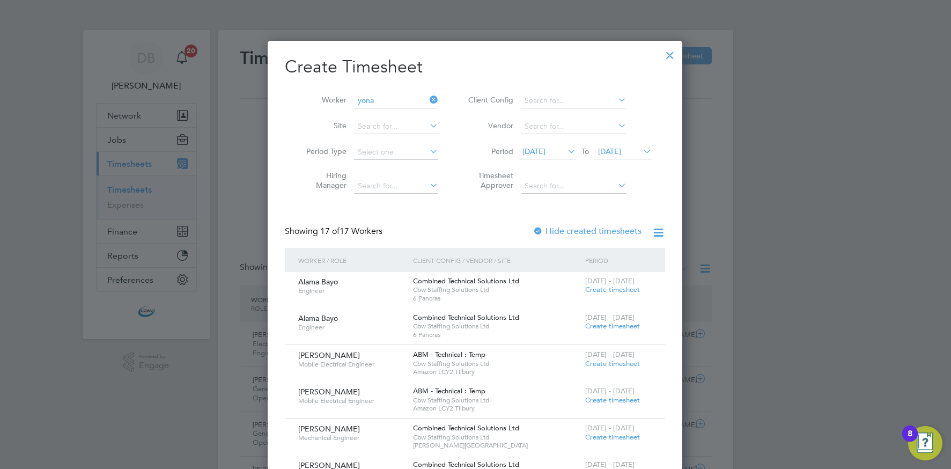
click at [377, 111] on li "[PERSON_NAME] [PERSON_NAME]" at bounding box center [404, 115] width 100 height 14
type input "[PERSON_NAME]"
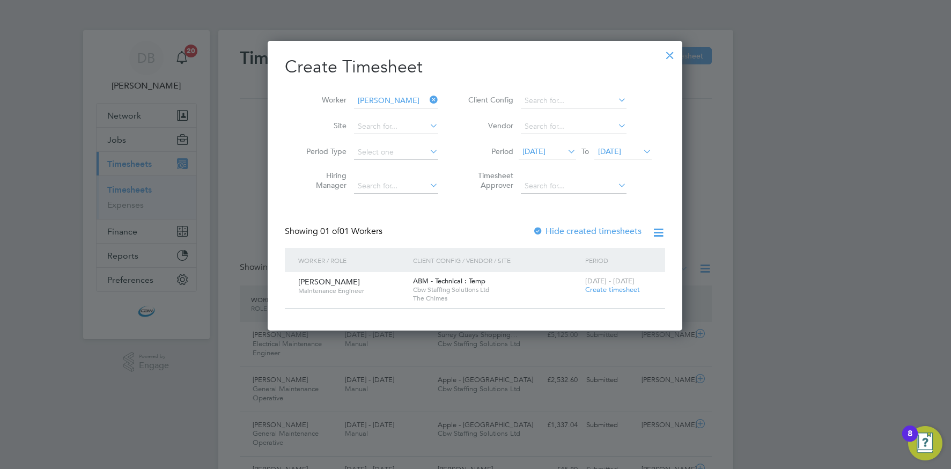
click at [595, 290] on span "Create timesheet" at bounding box center [612, 289] width 55 height 9
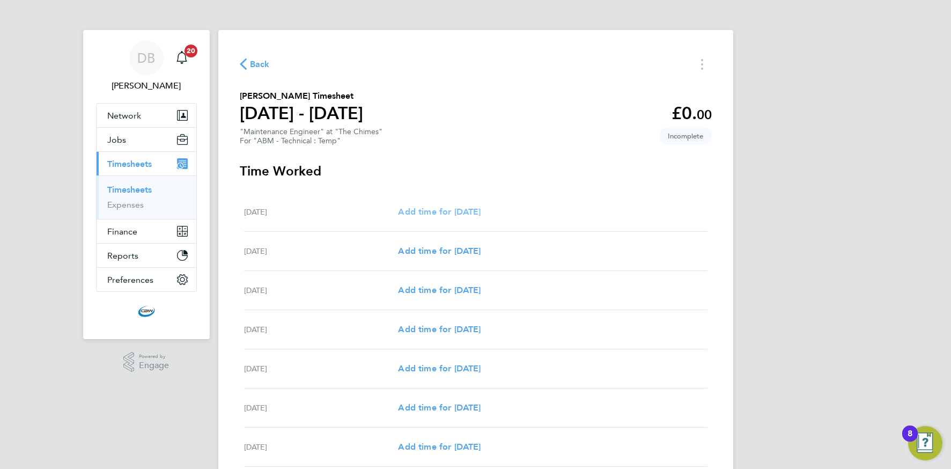
click at [454, 216] on span "Add time for [DATE]" at bounding box center [439, 212] width 83 height 10
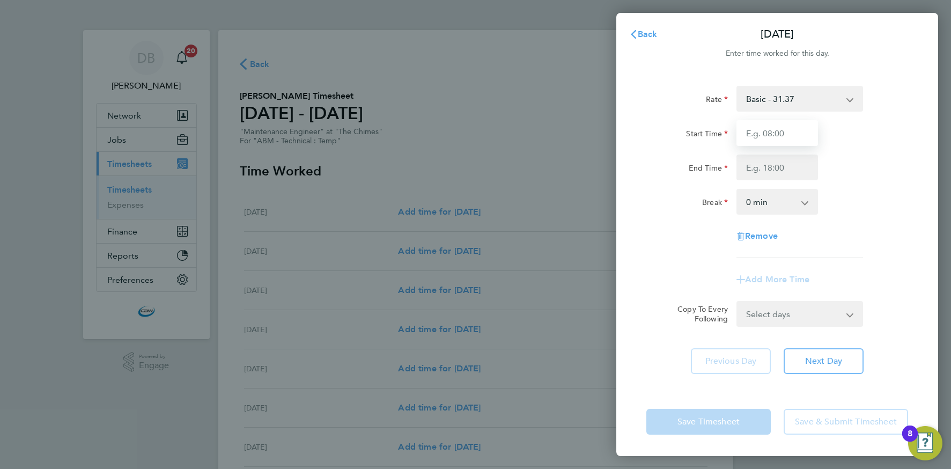
click at [762, 137] on input "Start Time" at bounding box center [778, 133] width 82 height 26
type input "07:00"
click at [771, 167] on input "End Time" at bounding box center [778, 168] width 82 height 26
type input "19:00"
click at [767, 306] on form "Rate Basic - 31.37 Overtime - 47.06 Start Time 07:00 End Time 19:00 Break 0 min…" at bounding box center [778, 206] width 262 height 241
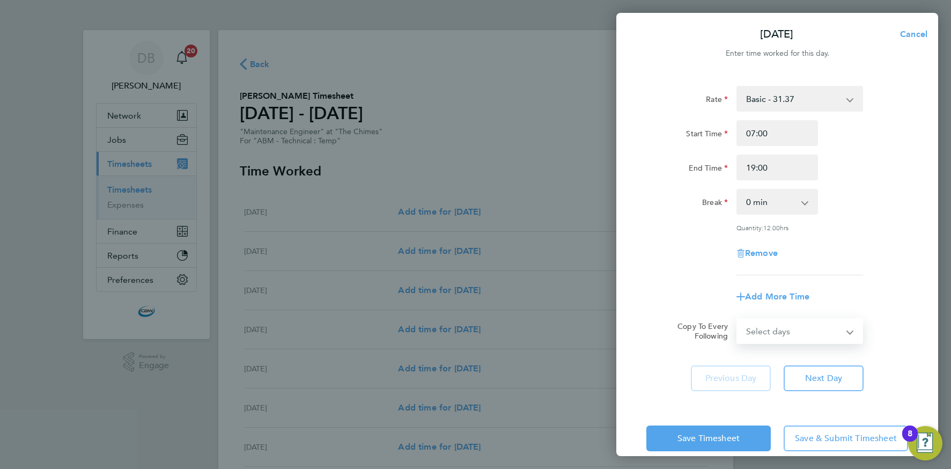
select select "DAY"
select select "[DATE]"
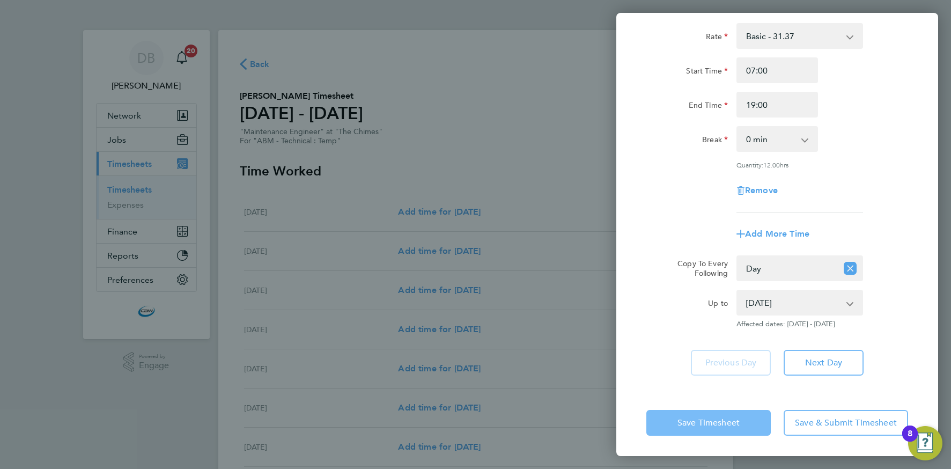
drag, startPoint x: 723, startPoint y: 421, endPoint x: 716, endPoint y: 415, distance: 9.9
click at [723, 421] on span "Save Timesheet" at bounding box center [709, 422] width 62 height 11
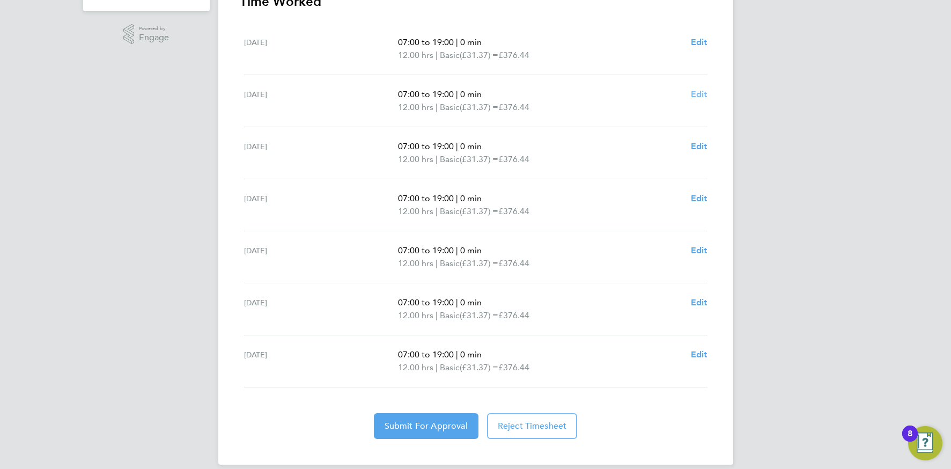
click at [700, 92] on span "Edit" at bounding box center [699, 94] width 17 height 10
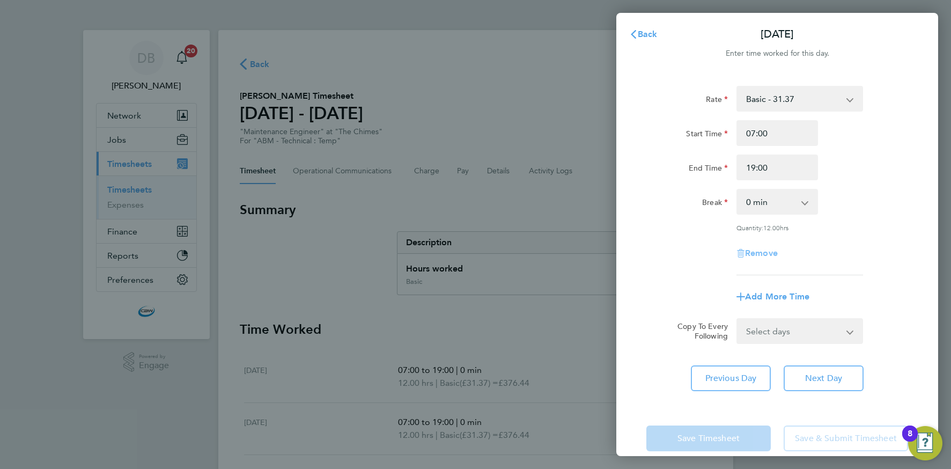
click at [768, 253] on span "Remove" at bounding box center [761, 253] width 33 height 10
select select "null"
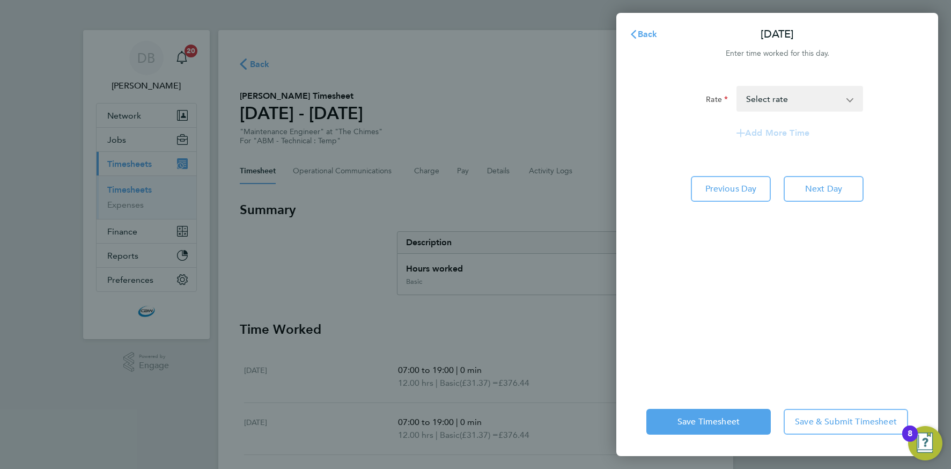
click at [781, 106] on select "Basic - 31.37 Overtime - 47.06 Select rate" at bounding box center [794, 99] width 112 height 24
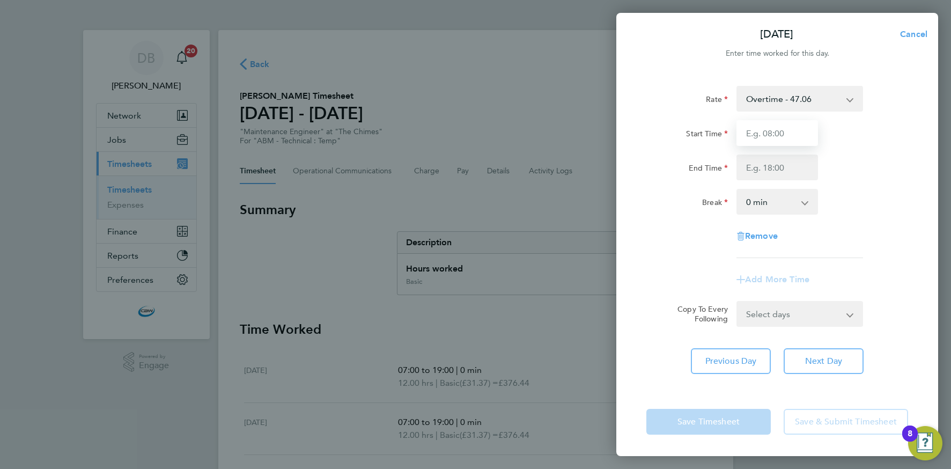
click at [768, 138] on input "Start Time" at bounding box center [778, 133] width 82 height 26
type input "07:00"
click at [764, 171] on input "End Time" at bounding box center [778, 168] width 82 height 26
type input "19:00"
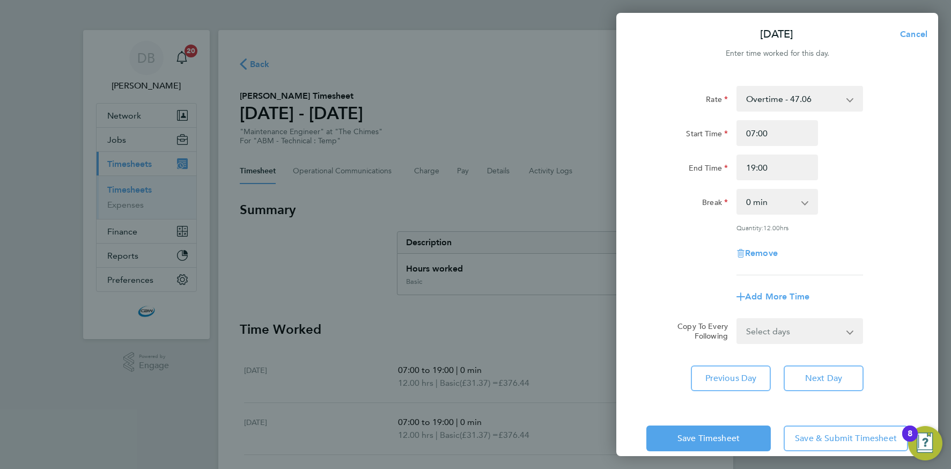
click at [648, 375] on div "Rate Overtime - 47.06 Basic - 31.37 Start Time 07:00 End Time 19:00 Break 0 min…" at bounding box center [778, 238] width 322 height 331
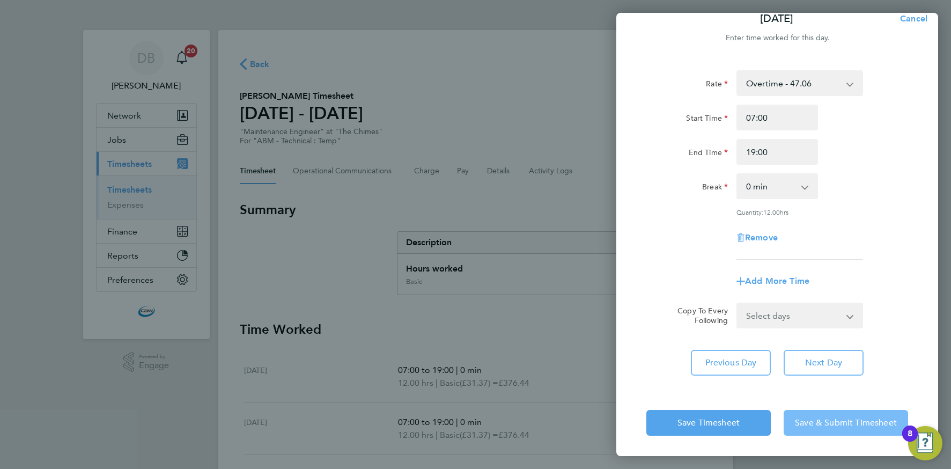
click at [814, 422] on span "Save & Submit Timesheet" at bounding box center [846, 422] width 102 height 11
